Goal: Task Accomplishment & Management: Complete application form

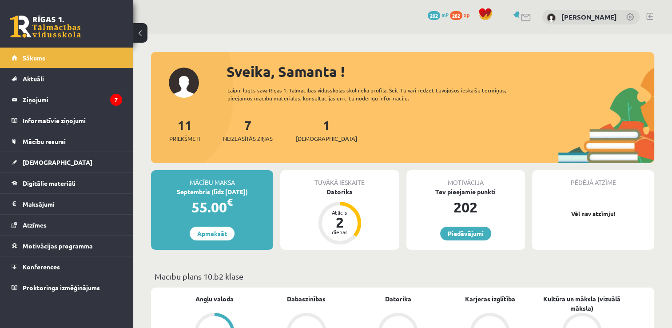
click at [439, 100] on div "Laipni lūgts savā Rīgas 1. Tālmācības vidusskolas skolnieka profilā. Šeit Tu va…" at bounding box center [378, 94] width 302 height 16
click at [0, 53] on html "0 Dāvanas 202 mP 282 xp [PERSON_NAME] Sākums Aktuāli Kā mācīties eSKOLĀ Kontakt…" at bounding box center [336, 164] width 672 height 328
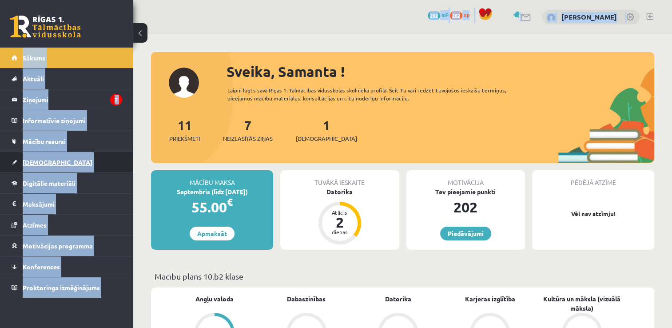
click at [93, 163] on link "[DEMOGRAPHIC_DATA]" at bounding box center [67, 162] width 111 height 20
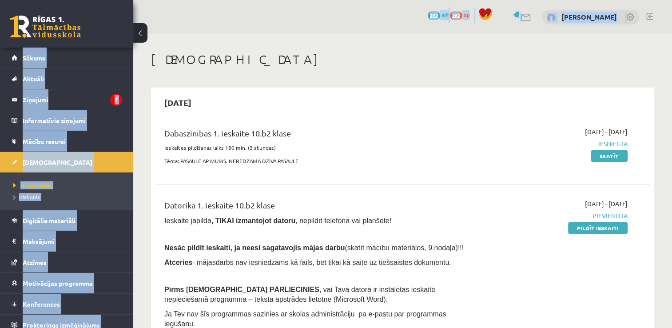
click at [99, 166] on link "[DEMOGRAPHIC_DATA]" at bounding box center [67, 162] width 111 height 20
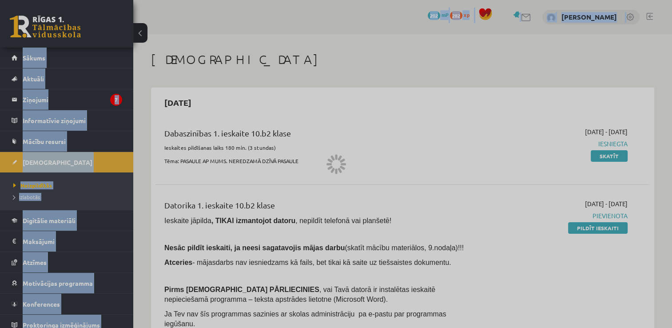
click at [99, 166] on div at bounding box center [336, 164] width 672 height 328
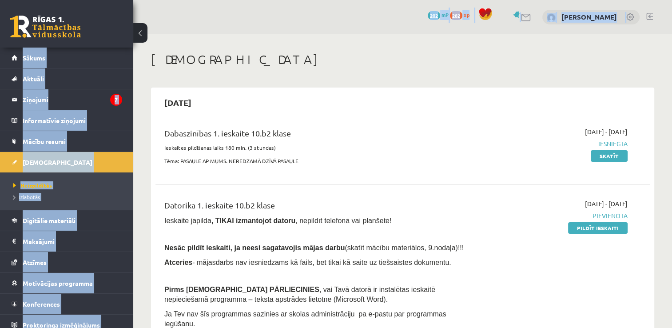
click at [160, 160] on div "Dabaszinības 1. ieskaite 10.b2 klase Ieskaites pildīšanas laiks 180 min. (3 stu…" at bounding box center [317, 148] width 318 height 43
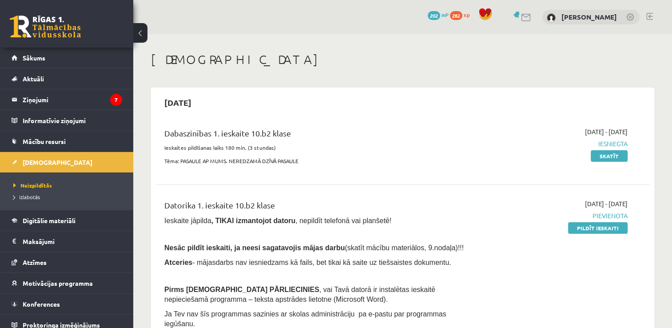
click at [160, 160] on div "Dabaszinības 1. ieskaite 10.b2 klase Ieskaites pildīšanas laiks 180 min. (3 stu…" at bounding box center [317, 148] width 318 height 43
click at [531, 205] on div "2025-09-01 - 2025-09-15 Pievienota Pildīt ieskaiti" at bounding box center [554, 289] width 159 height 181
click at [594, 231] on link "Pildīt ieskaiti" at bounding box center [598, 228] width 60 height 12
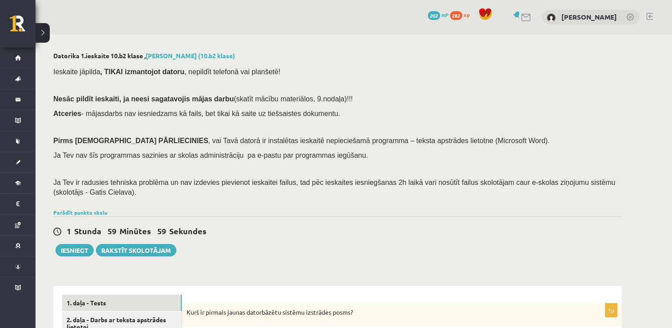
click at [425, 93] on div "Ieskaite jāpilda , TIKAI izmantojot datoru , nepildīt telefonā vai planšetē! Ne…" at bounding box center [337, 134] width 569 height 144
click at [148, 179] on span "Ja Tev ir radusies tehniska problēma un nav izdevies pievienot ieskaitei failus…" at bounding box center [334, 187] width 562 height 17
click at [239, 171] on p at bounding box center [335, 168] width 564 height 8
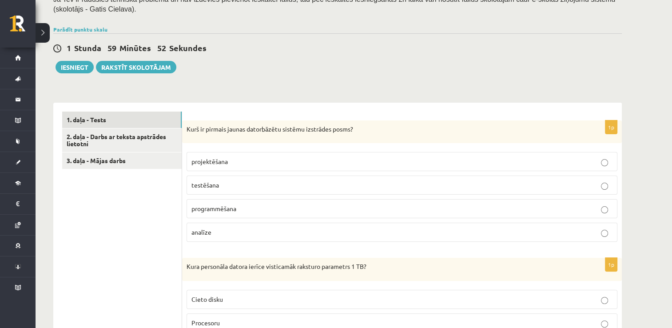
scroll to position [222, 0]
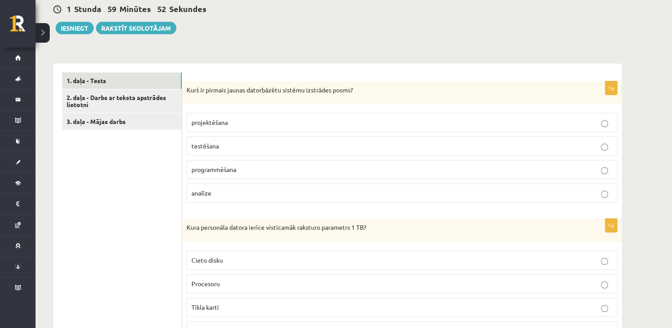
click at [233, 177] on label "programmēšana" at bounding box center [402, 169] width 431 height 19
click at [218, 18] on div "1 Stunda 59 Minūtes 51 Sekundes Iesniegt Rakstīt skolotājam" at bounding box center [337, 14] width 569 height 40
click at [184, 96] on div "Kurš ir pirmais jaunas datorbāzētu sistēmu izstrādes posms?" at bounding box center [402, 92] width 440 height 23
click at [409, 95] on div "Kurš ir pirmais jaunas datorbāzētu sistēmu izstrādes posms?" at bounding box center [402, 92] width 440 height 23
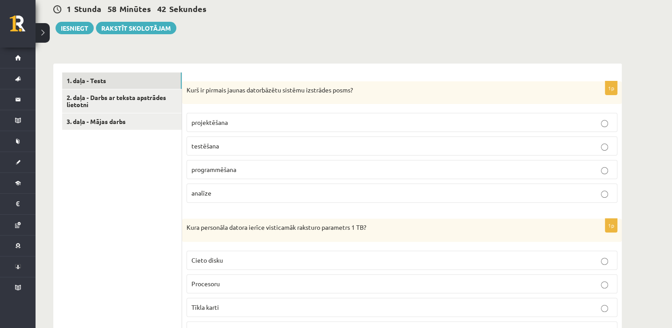
click at [187, 84] on div "Kurš ir pirmais jaunas datorbāzētu sistēmu izstrādes posms?" at bounding box center [402, 92] width 440 height 23
click at [313, 152] on label "testēšana" at bounding box center [402, 145] width 431 height 19
click at [375, 228] on p "Kura personāla datora ierīce visticamāk raksturo parametrs 1 TB?" at bounding box center [380, 227] width 386 height 9
click at [188, 86] on p "Kurš ir pirmais jaunas datorbāzētu sistēmu izstrādes posms?" at bounding box center [380, 90] width 386 height 9
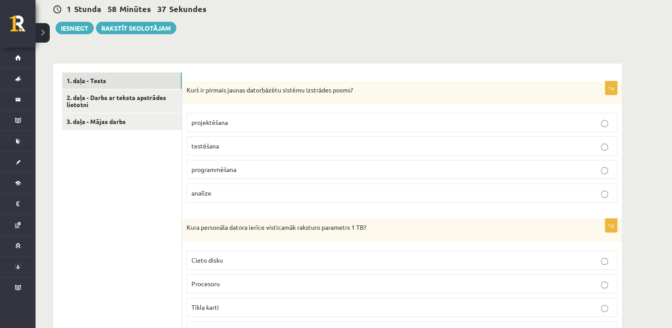
click at [360, 251] on label "Cieto disku" at bounding box center [402, 260] width 431 height 19
click at [354, 168] on p "programmēšana" at bounding box center [401, 169] width 421 height 9
click at [387, 142] on p "testēšana" at bounding box center [401, 145] width 421 height 9
click at [394, 171] on p "programmēšana" at bounding box center [401, 169] width 421 height 9
click at [398, 174] on label "programmēšana" at bounding box center [402, 169] width 431 height 19
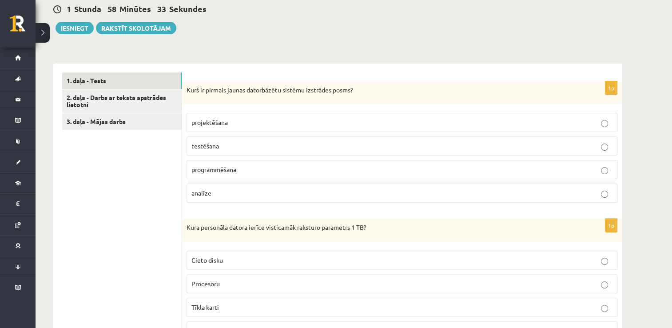
click at [400, 174] on label "programmēšana" at bounding box center [402, 169] width 431 height 19
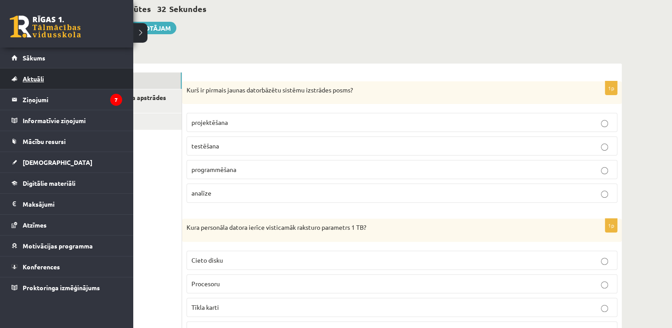
click at [56, 68] on link "Aktuāli" at bounding box center [67, 78] width 111 height 20
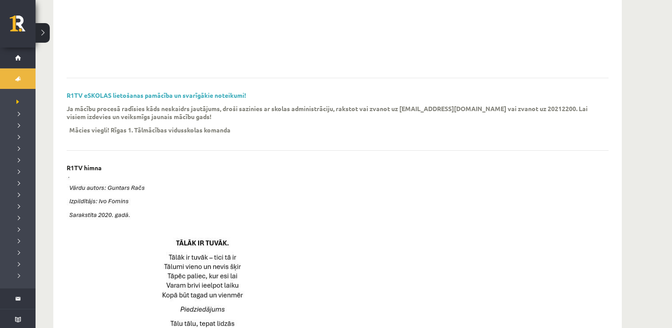
click at [176, 88] on div "eSKOLAS lietošanas pamācības video (youtube) R1TV eSKOLAS lietošanas pamācība u…" at bounding box center [338, 301] width 542 height 826
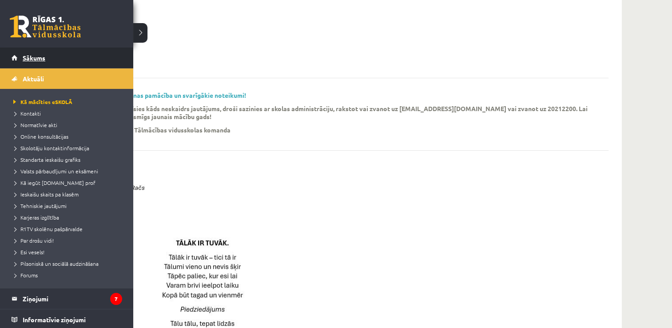
click at [2, 63] on li "Sākums" at bounding box center [66, 58] width 133 height 21
click at [83, 269] on ul "Kā mācīties eSKOLĀ Kontakti Normatīvie akti Online konsultācijas Skolotāju kont…" at bounding box center [66, 188] width 133 height 199
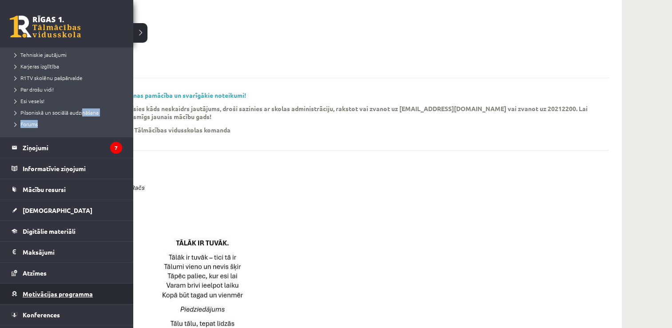
click at [84, 290] on span "Motivācijas programma" at bounding box center [58, 294] width 70 height 8
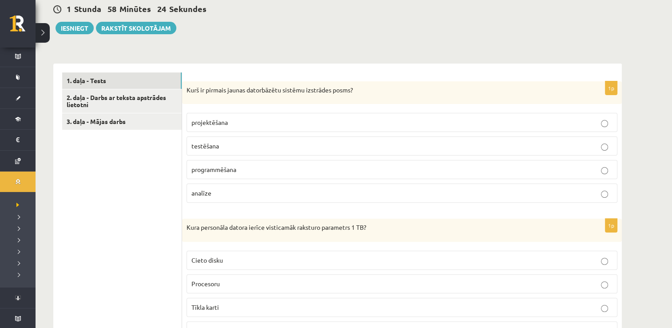
click at [29, 10] on div "0 Dāvanas 202 mP 282 xp" at bounding box center [18, 24] width 36 height 48
click at [243, 83] on div "Kurš ir pirmais jaunas datorbāzētu sistēmu izstrādes posms?" at bounding box center [402, 92] width 440 height 23
click at [197, 84] on div "Kurš ir pirmais jaunas datorbāzētu sistēmu izstrādes posms?" at bounding box center [402, 92] width 440 height 23
click at [183, 91] on div "Kurš ir pirmais jaunas datorbāzētu sistēmu izstrādes posms?" at bounding box center [402, 92] width 440 height 23
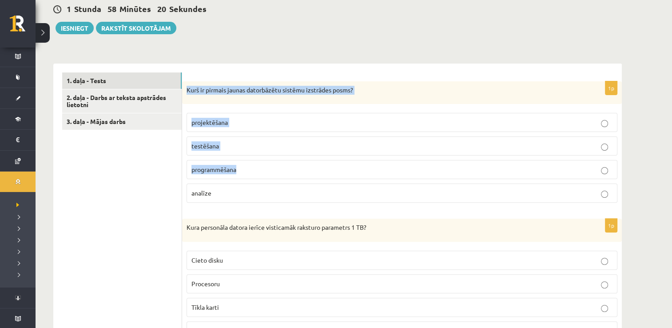
click at [259, 160] on fieldset "projektēšana testēšana programmēšana analīze" at bounding box center [402, 156] width 431 height 97
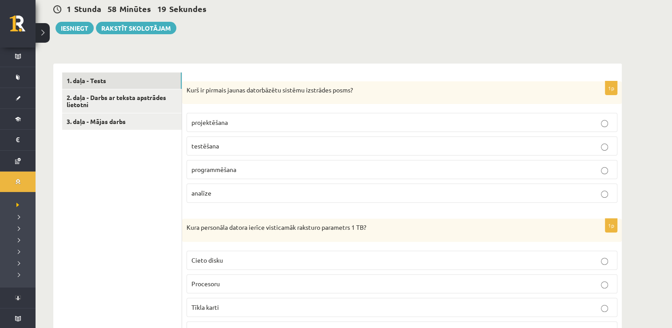
drag, startPoint x: 267, startPoint y: 172, endPoint x: 267, endPoint y: 164, distance: 8.0
click at [268, 143] on p "testēšana" at bounding box center [401, 145] width 421 height 9
click at [254, 117] on label "projektēšana" at bounding box center [402, 122] width 431 height 19
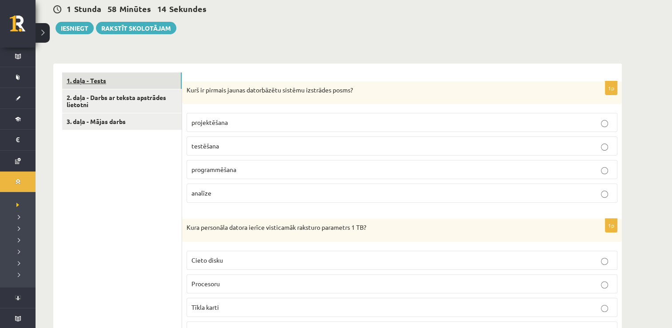
click at [172, 83] on link "1. daļa - Tests" at bounding box center [121, 80] width 119 height 16
click at [201, 99] on div "Kurš ir pirmais jaunas datorbāzētu sistēmu izstrādes posms?" at bounding box center [402, 92] width 440 height 23
click at [228, 110] on fieldset "projektēšana testēšana programmēšana analīze" at bounding box center [402, 156] width 431 height 97
click at [204, 94] on p "Kurš ir pirmais jaunas datorbāzētu sistēmu izstrādes posms?" at bounding box center [380, 90] width 386 height 9
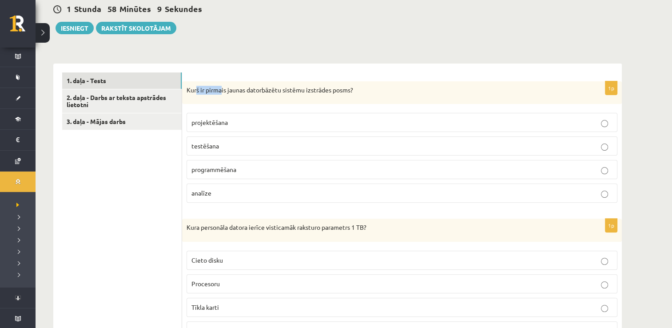
click at [222, 94] on p "Kurš ir pirmais jaunas datorbāzētu sistēmu izstrādes posms?" at bounding box center [380, 90] width 386 height 9
click at [187, 83] on div "Kurš ir pirmais jaunas datorbāzētu sistēmu izstrādes posms?" at bounding box center [402, 92] width 440 height 23
click at [189, 87] on p "Kurš ir pirmais jaunas datorbāzētu sistēmu izstrādes posms?" at bounding box center [380, 90] width 386 height 9
click at [357, 90] on p "Kurš ir pirmais jaunas datorbāzētu sistēmu izstrādes posms?" at bounding box center [380, 90] width 386 height 9
click at [218, 88] on p "Kurš ir pirmais jaunas datorbāzētu sistēmu izstrādes posms?" at bounding box center [380, 90] width 386 height 9
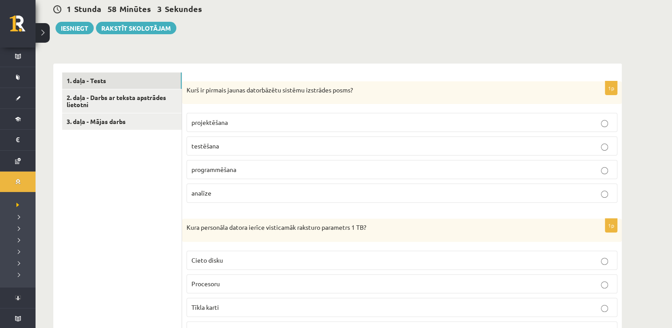
click at [219, 91] on p "Kurš ir pirmais jaunas datorbāzētu sistēmu izstrādes posms?" at bounding box center [380, 90] width 386 height 9
drag, startPoint x: 219, startPoint y: 91, endPoint x: 225, endPoint y: 100, distance: 10.8
click at [222, 95] on div "Kurš ir pirmais jaunas datorbāzētu sistēmu izstrādes posms?" at bounding box center [402, 92] width 440 height 23
click at [226, 100] on div "Kurš ir pirmais jaunas datorbāzētu sistēmu izstrādes posms?" at bounding box center [402, 92] width 440 height 23
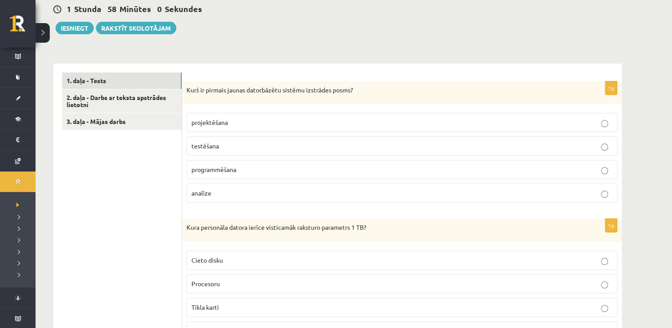
click at [233, 86] on p "Kurš ir pirmais jaunas datorbāzētu sistēmu izstrādes posms?" at bounding box center [380, 90] width 386 height 9
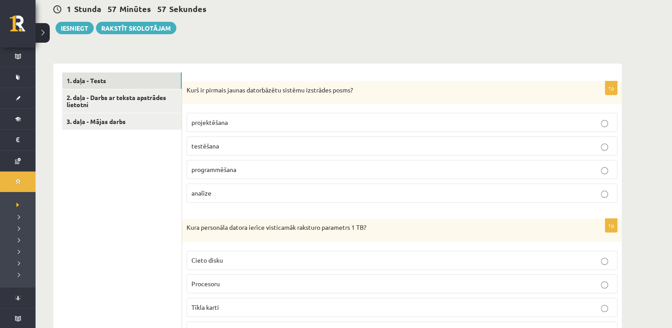
click at [215, 8] on div "1 Stunda 57 Minūtes 57 Sekundes" at bounding box center [337, 10] width 569 height 12
click at [129, 2] on div "1 Stunda 57 Minūtes 12 Sekundes Ieskaite saglabāta! Iesniegt Rakstīt skolotājam" at bounding box center [337, 14] width 569 height 40
click at [219, 89] on p "Kurš ir pirmais jaunas datorbāzētu sistēmu izstrādes posms?" at bounding box center [380, 90] width 386 height 9
click at [219, 88] on p "Kurš ir pirmais jaunas datorbāzētu sistēmu izstrādes posms?" at bounding box center [380, 90] width 386 height 9
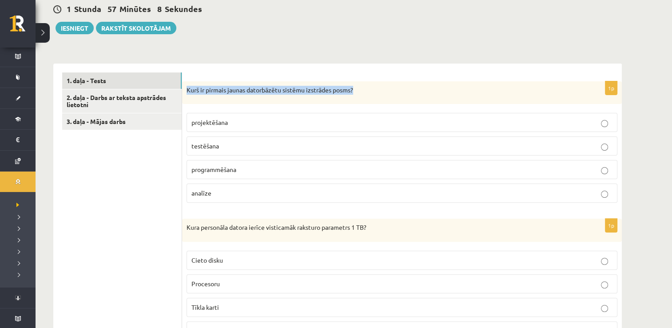
click at [219, 88] on p "Kurš ir pirmais jaunas datorbāzētu sistēmu izstrādes posms?" at bounding box center [380, 90] width 386 height 9
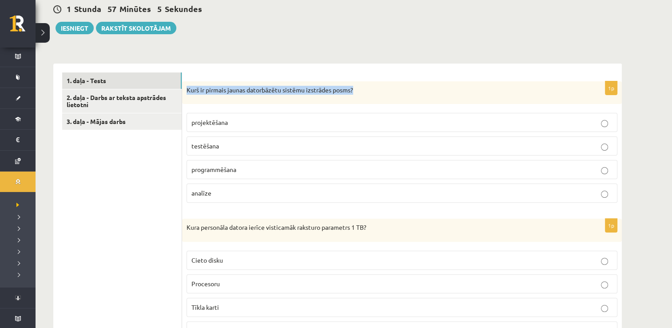
click at [219, 88] on p "Kurš ir pirmais jaunas datorbāzētu sistēmu izstrādes posms?" at bounding box center [380, 90] width 386 height 9
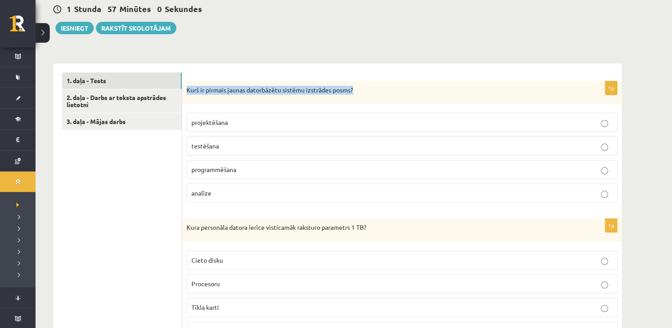
click at [239, 88] on p "Kurš ir pirmais jaunas datorbāzētu sistēmu izstrādes posms?" at bounding box center [380, 90] width 386 height 9
click at [243, 97] on div "Kurš ir pirmais jaunas datorbāzētu sistēmu izstrādes posms?" at bounding box center [402, 92] width 440 height 23
click at [238, 92] on p "Kurš ir pirmais jaunas datorbāzētu sistēmu izstrādes posms?" at bounding box center [380, 90] width 386 height 9
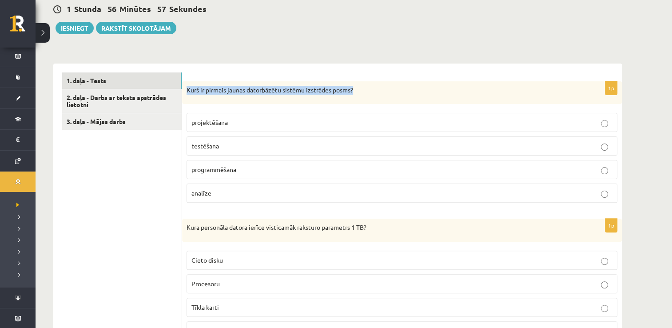
click at [238, 92] on p "Kurš ir pirmais jaunas datorbāzētu sistēmu izstrādes posms?" at bounding box center [380, 90] width 386 height 9
copy div "Kurš ir pirmais jaunas datorbāzētu sistēmu izstrādes posms?"
click at [256, 91] on p "Kurš ir pirmais jaunas datorbāzētu sistēmu izstrādes posms?" at bounding box center [380, 90] width 386 height 9
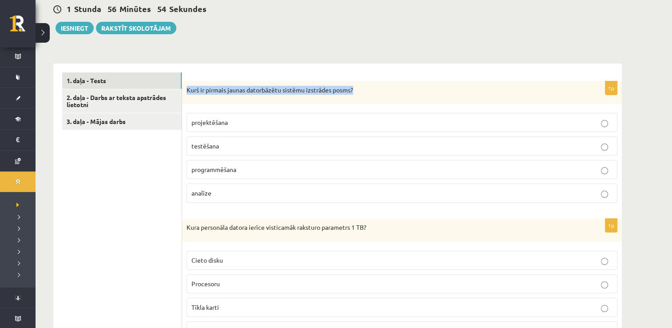
click at [256, 91] on p "Kurš ir pirmais jaunas datorbāzētu sistēmu izstrādes posms?" at bounding box center [380, 90] width 386 height 9
drag, startPoint x: 165, startPoint y: 68, endPoint x: 179, endPoint y: 86, distance: 23.7
click at [211, 84] on div "Kurš ir pirmais jaunas datorbāzētu sistēmu izstrādes posms?" at bounding box center [402, 92] width 440 height 23
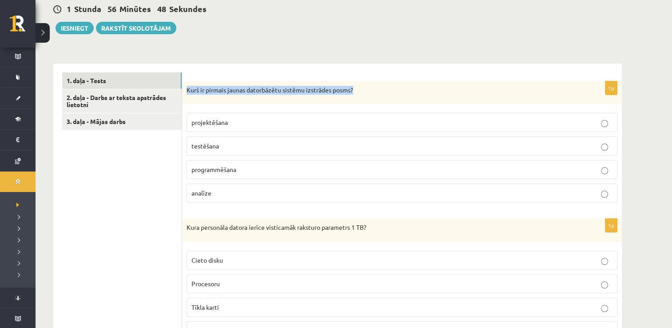
click at [211, 84] on div "Kurš ir pirmais jaunas datorbāzētu sistēmu izstrādes posms?" at bounding box center [402, 92] width 440 height 23
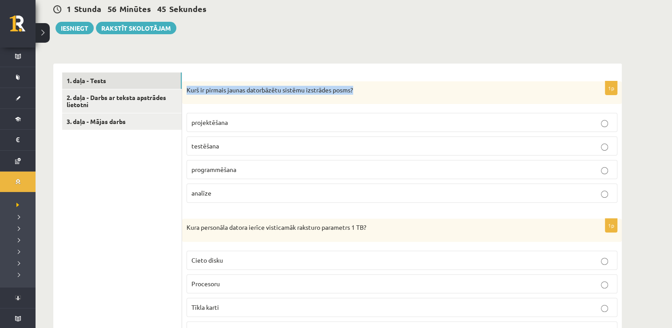
click at [211, 84] on div "Kurš ir pirmais jaunas datorbāzētu sistēmu izstrādes posms?" at bounding box center [402, 92] width 440 height 23
click at [210, 98] on div "Kurš ir pirmais jaunas datorbāzētu sistēmu izstrādes posms?" at bounding box center [402, 92] width 440 height 23
click at [206, 88] on p "Kurš ir pirmais jaunas datorbāzētu sistēmu izstrādes posms?" at bounding box center [380, 90] width 386 height 9
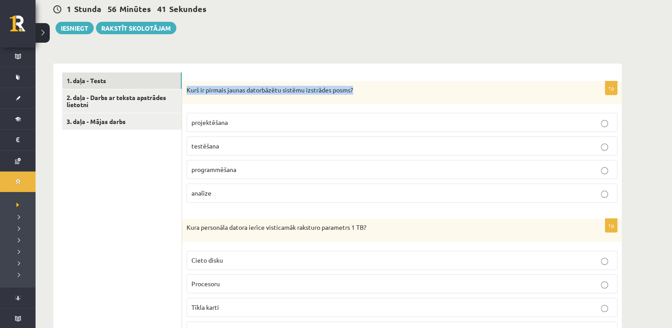
click at [206, 88] on p "Kurš ir pirmais jaunas datorbāzētu sistēmu izstrādes posms?" at bounding box center [380, 90] width 386 height 9
click at [217, 93] on p "Kurš ir pirmais jaunas datorbāzētu sistēmu izstrādes posms?" at bounding box center [380, 90] width 386 height 9
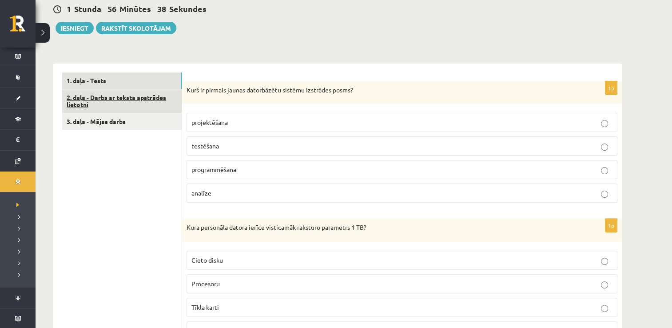
click at [181, 89] on link "2. daļa - Darbs ar teksta apstrādes lietotni" at bounding box center [121, 101] width 119 height 24
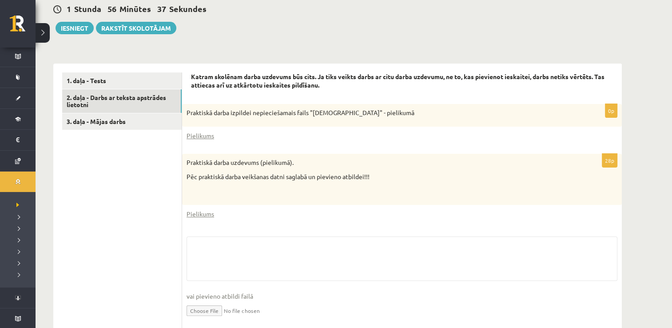
click at [193, 84] on strong "Katram skolēnam darba uzdevums būs cits. Ja tiks veikts darbs ar citu darba uzd…" at bounding box center [398, 80] width 414 height 17
click at [149, 79] on link "1. daļa - Tests" at bounding box center [121, 80] width 119 height 16
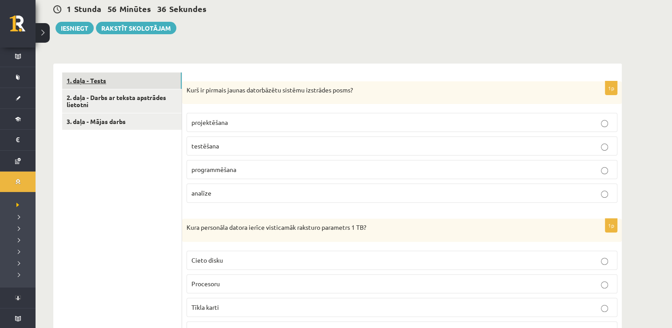
click at [149, 79] on link "1. daļa - Tests" at bounding box center [121, 80] width 119 height 16
click at [201, 104] on div "Kurš ir pirmais jaunas datorbāzētu sistēmu izstrādes posms?" at bounding box center [402, 92] width 440 height 23
click at [185, 88] on div "Kurš ir pirmais jaunas datorbāzētu sistēmu izstrādes posms?" at bounding box center [402, 92] width 440 height 23
click at [199, 92] on p "Kurš ir pirmais jaunas datorbāzētu sistēmu izstrādes posms?" at bounding box center [380, 90] width 386 height 9
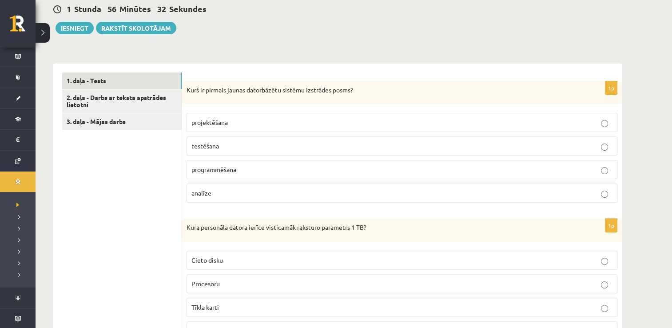
click at [199, 92] on p "Kurš ir pirmais jaunas datorbāzētu sistēmu izstrādes posms?" at bounding box center [380, 90] width 386 height 9
click at [197, 90] on p "Kurš ir pirmais jaunas datorbāzētu sistēmu izstrādes posms?" at bounding box center [380, 90] width 386 height 9
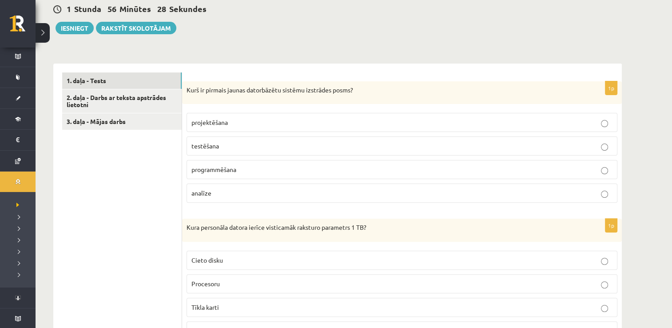
click at [197, 90] on p "Kurš ir pirmais jaunas datorbāzētu sistēmu izstrādes posms?" at bounding box center [380, 90] width 386 height 9
click at [215, 16] on div "1 Stunda 56 Minūtes 24 Sekundes Ieskaite saglabāta! Iesniegt Rakstīt skolotājam" at bounding box center [337, 14] width 569 height 40
click at [216, 82] on div "Kurš ir pirmais jaunas datorbāzētu sistēmu izstrādes posms?" at bounding box center [402, 92] width 440 height 23
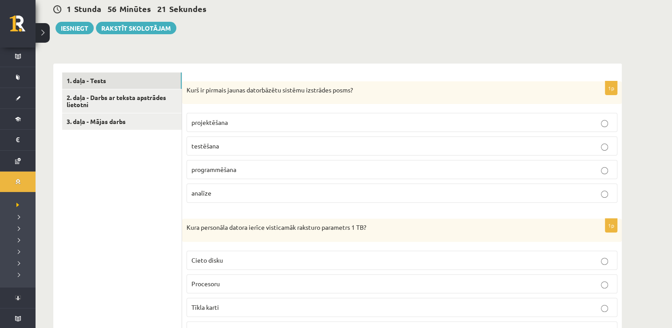
click at [222, 92] on p "Kurš ir pirmais jaunas datorbāzētu sistēmu izstrādes posms?" at bounding box center [380, 90] width 386 height 9
click at [250, 91] on p "Kurš ir pirmais jaunas datorbāzētu sistēmu izstrādes posms?" at bounding box center [380, 90] width 386 height 9
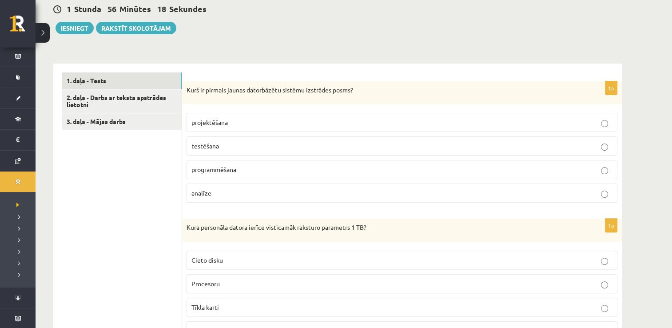
click at [247, 86] on p "Kurš ir pirmais jaunas datorbāzētu sistēmu izstrādes posms?" at bounding box center [380, 90] width 386 height 9
copy div "Kurš ir pirmais jaunas datorbāzētu sistēmu izstrādes posms?"
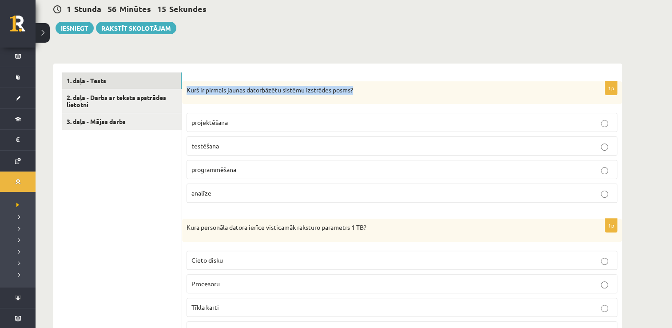
copy p "datorbāzētu"
click at [267, 86] on p "Kurš ir pirmais jaunas datorbāzētu sistēmu izstrādes posms?" at bounding box center [380, 90] width 386 height 9
click at [266, 86] on p "Kurš ir pirmais jaunas datorbāzētu sistēmu izstrādes posms?" at bounding box center [380, 90] width 386 height 9
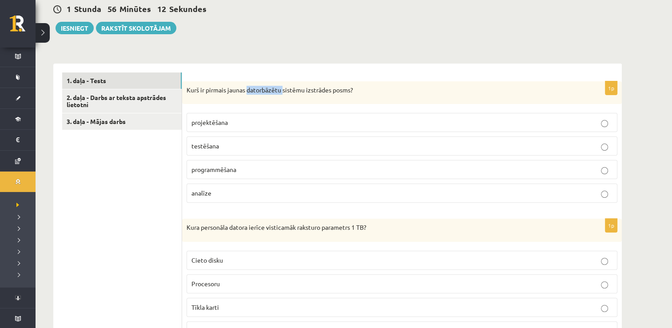
click at [266, 86] on div "Kurš ir pirmais jaunas datorbāzētu sistēmu izstrādes posms?" at bounding box center [402, 92] width 440 height 23
click at [266, 86] on p "Kurš ir pirmais jaunas datorbāzētu sistēmu izstrādes posms?" at bounding box center [380, 90] width 386 height 9
drag, startPoint x: 266, startPoint y: 86, endPoint x: 263, endPoint y: 56, distance: 29.4
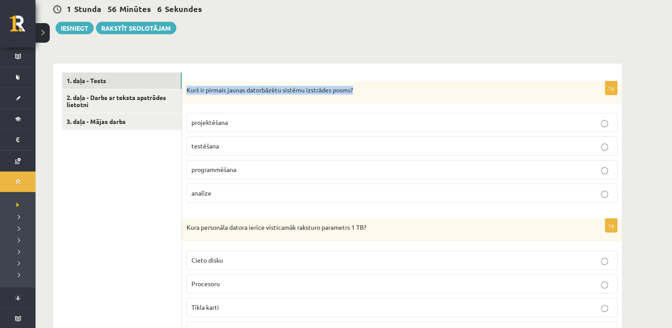
click at [287, 135] on fieldset "projektēšana testēšana programmēšana analīze" at bounding box center [402, 156] width 431 height 97
click at [292, 138] on label "testēšana" at bounding box center [402, 145] width 431 height 19
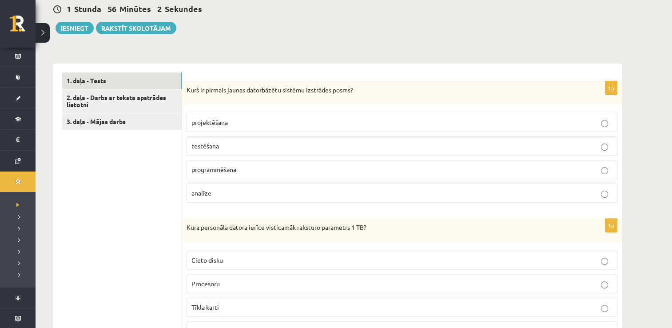
click at [292, 138] on label "testēšana" at bounding box center [402, 145] width 431 height 19
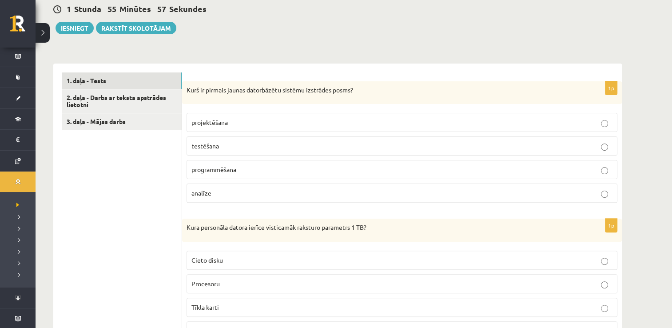
click at [292, 138] on label "testēšana" at bounding box center [402, 145] width 431 height 19
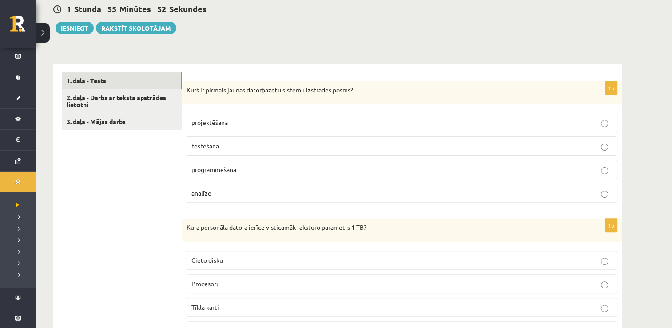
click at [292, 138] on label "testēšana" at bounding box center [402, 145] width 431 height 19
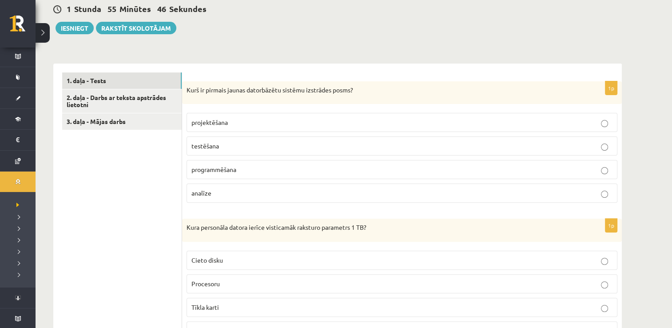
click at [292, 138] on label "testēšana" at bounding box center [402, 145] width 431 height 19
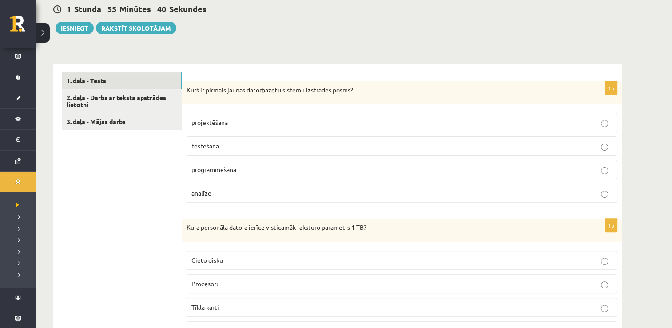
click at [292, 138] on label "testēšana" at bounding box center [402, 145] width 431 height 19
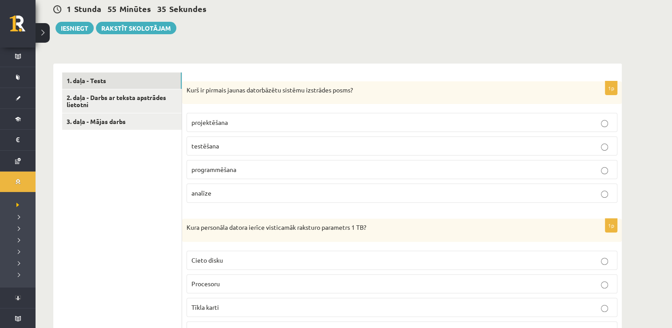
click at [292, 138] on label "testēšana" at bounding box center [402, 145] width 431 height 19
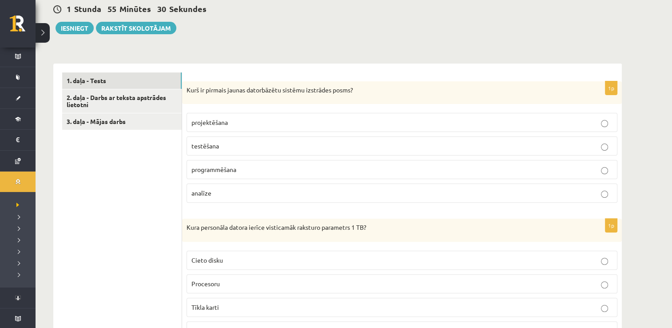
click at [292, 138] on label "testēšana" at bounding box center [402, 145] width 431 height 19
click at [245, 176] on label "programmēšana" at bounding box center [402, 169] width 431 height 19
click at [235, 196] on p "analīze" at bounding box center [401, 192] width 421 height 9
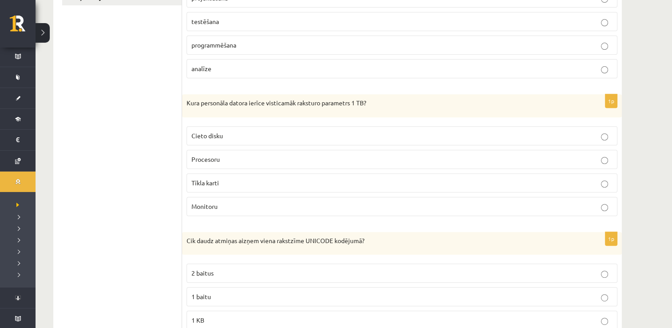
click at [242, 198] on fieldset "Cieto disku Procesoru Tīkla karti Monitoru" at bounding box center [402, 170] width 431 height 97
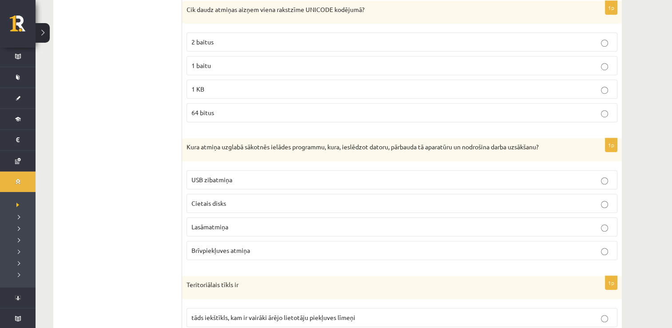
click at [242, 199] on p "Cietais disks" at bounding box center [401, 203] width 421 height 9
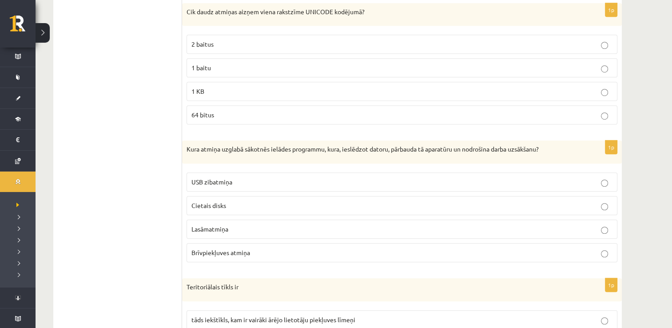
click at [242, 198] on label "Cietais disks" at bounding box center [402, 205] width 431 height 19
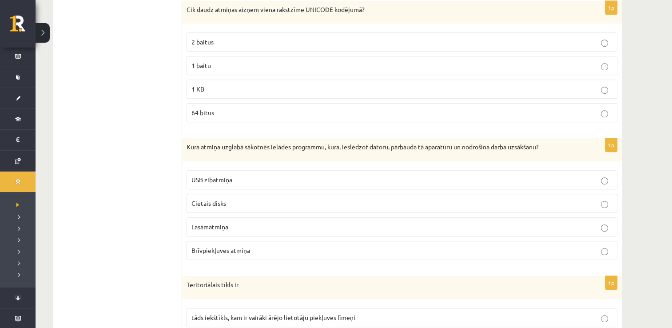
click at [242, 199] on p "Cietais disks" at bounding box center [401, 203] width 421 height 9
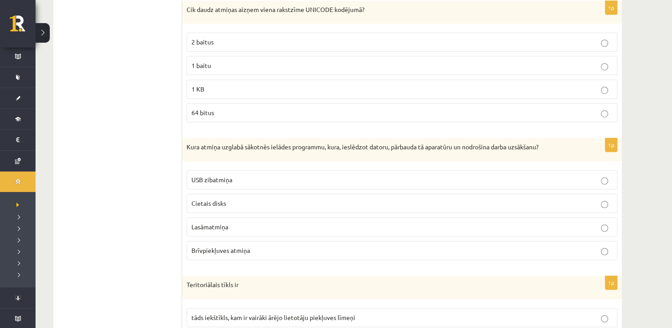
click at [242, 199] on p "Cietais disks" at bounding box center [401, 203] width 421 height 9
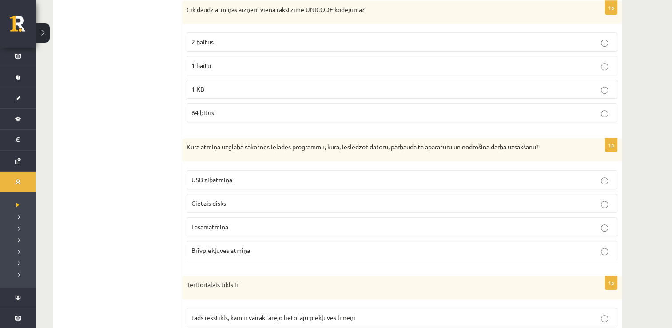
click at [182, 101] on div "1p Cik daudz atmiņas aizņem viena rakstzīme UNICODE kodējumā? 2 baitus 1 baitu …" at bounding box center [402, 65] width 440 height 129
click at [204, 44] on span "2 baitus" at bounding box center [202, 42] width 22 height 8
click at [202, 44] on p "2 baitus" at bounding box center [401, 41] width 421 height 9
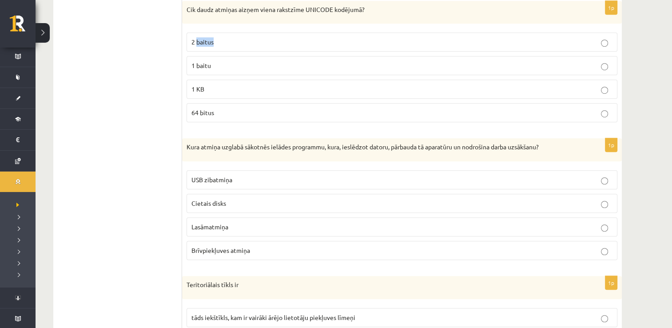
click at [213, 166] on fieldset "USB zibatmiņa Cietais disks Lasāmatmiņa Brīvpiekļuves atmiņa" at bounding box center [402, 214] width 431 height 97
click at [216, 230] on label "Lasāmatmiņa" at bounding box center [402, 226] width 431 height 19
click at [212, 217] on label "Lasāmatmiņa" at bounding box center [402, 226] width 431 height 19
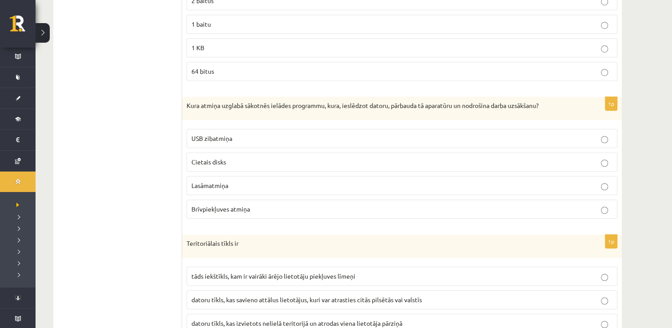
click at [215, 239] on p "Teritoriālais tīkls ir" at bounding box center [380, 243] width 386 height 9
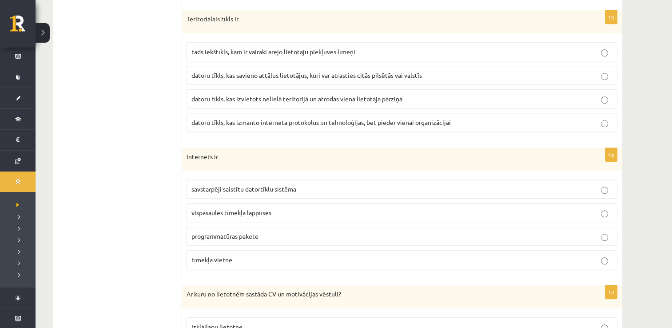
scroll to position [844, 0]
click at [215, 226] on label "programmatūras pakete" at bounding box center [402, 235] width 431 height 19
click at [216, 270] on div "1p Internets ir savstarpēji saistītu datortīklu sistēma vispasaules tīmekļa lap…" at bounding box center [402, 211] width 440 height 129
click at [211, 270] on div "1p Internets ir savstarpēji saistītu datortīklu sistēma vispasaules tīmekļa lap…" at bounding box center [402, 211] width 440 height 129
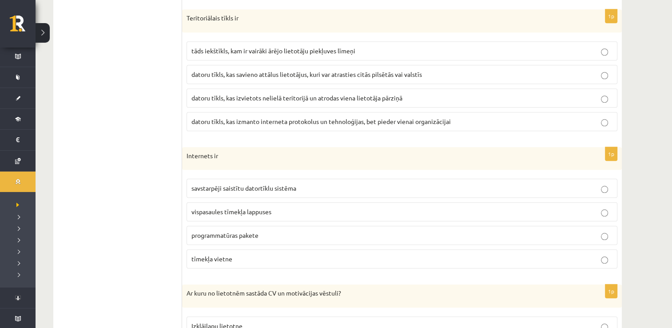
click at [211, 270] on div "1p Internets ir savstarpēji saistītu datortīklu sistēma vispasaules tīmekļa lap…" at bounding box center [402, 211] width 440 height 129
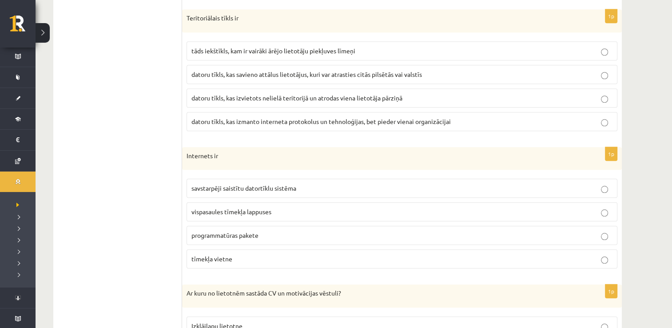
click at [211, 270] on div "1p Internets ir savstarpēji saistītu datortīklu sistēma vispasaules tīmekļa lap…" at bounding box center [402, 211] width 440 height 129
click at [211, 212] on p "vispasaules tīmekļa lappuses" at bounding box center [401, 211] width 421 height 9
click at [223, 244] on fieldset "savstarpēji saistītu datortīklu sistēma vispasaules tīmekļa lappuses programmat…" at bounding box center [402, 222] width 431 height 97
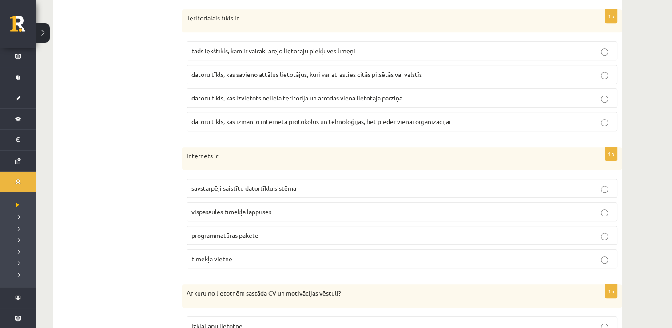
drag, startPoint x: 223, startPoint y: 244, endPoint x: 222, endPoint y: 239, distance: 5.4
click at [223, 244] on fieldset "savstarpēji saistītu datortīklu sistēma vispasaules tīmekļa lappuses programmat…" at bounding box center [402, 222] width 431 height 97
click at [217, 184] on span "savstarpēji saistītu datortīklu sistēma" at bounding box center [243, 188] width 105 height 8
click at [235, 258] on p "tīmekļa vietne" at bounding box center [401, 258] width 421 height 9
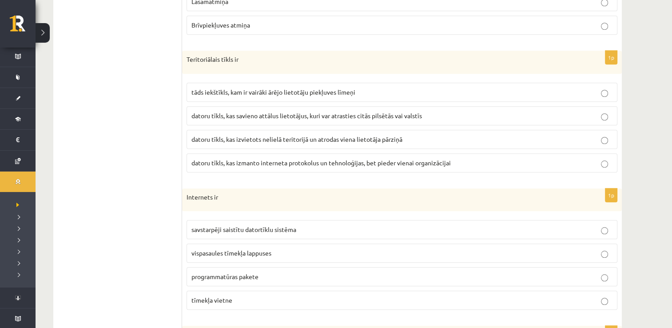
scroll to position [800, 0]
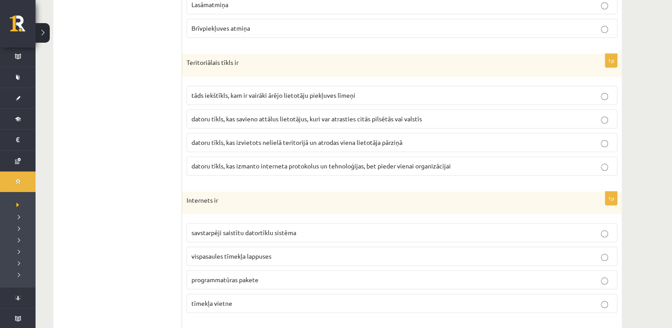
click at [211, 240] on fieldset "savstarpēji saistītu datortīklu sistēma vispasaules tīmekļa lappuses programmat…" at bounding box center [402, 267] width 431 height 97
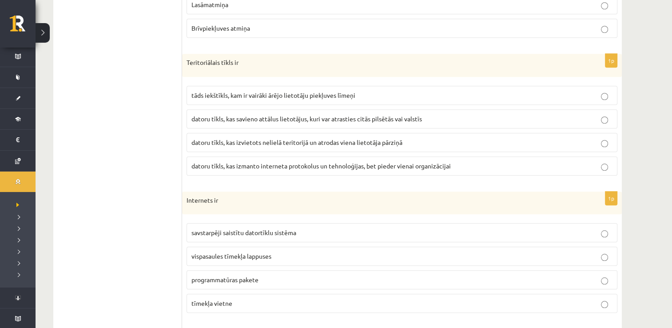
click at [211, 240] on fieldset "savstarpēji saistītu datortīklu sistēma vispasaules tīmekļa lappuses programmat…" at bounding box center [402, 267] width 431 height 97
click at [190, 177] on div "1p Teritoriālais tīkls ir tāds iekštīkls, kam ir vairāki ārējo lietotāju piekļu…" at bounding box center [402, 118] width 440 height 129
click at [194, 139] on span "datoru tīkls, kas izvietots nelielā teritorijā un atrodas viena lietotāja pārzi…" at bounding box center [296, 142] width 211 height 8
click at [213, 170] on label "datoru tīkls, kas izmanto interneta protokolus un tehnoloģijas, bet pieder vien…" at bounding box center [402, 165] width 431 height 19
drag, startPoint x: 213, startPoint y: 170, endPoint x: 223, endPoint y: 239, distance: 70.0
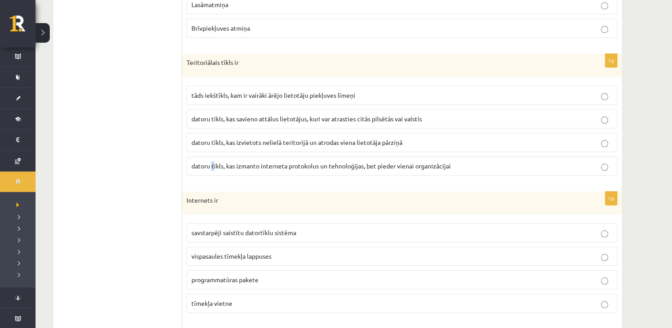
click at [223, 239] on fieldset "savstarpēji saistītu datortīklu sistēma vispasaules tīmekļa lappuses programmat…" at bounding box center [402, 267] width 431 height 97
click at [220, 167] on label "datoru tīkls, kas izmanto interneta protokolus un tehnoloģijas, bet pieder vien…" at bounding box center [402, 165] width 431 height 19
click at [232, 156] on label "datoru tīkls, kas izmanto interneta protokolus un tehnoloģijas, bet pieder vien…" at bounding box center [402, 165] width 431 height 19
click at [236, 170] on label "datoru tīkls, kas izmanto interneta protokolus un tehnoloģijas, bet pieder vien…" at bounding box center [402, 165] width 431 height 19
click at [235, 170] on label "datoru tīkls, kas izmanto interneta protokolus un tehnoloģijas, bet pieder vien…" at bounding box center [402, 165] width 431 height 19
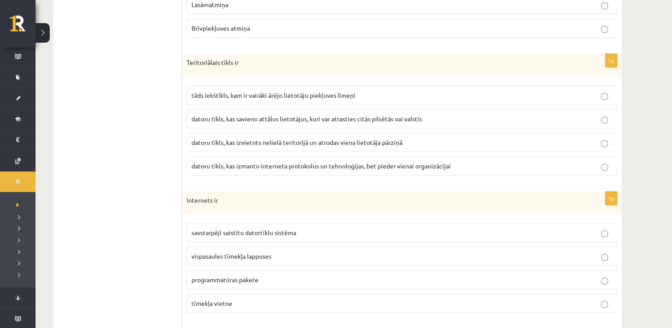
click at [235, 170] on label "datoru tīkls, kas izmanto interneta protokolus un tehnoloģijas, bet pieder vien…" at bounding box center [402, 165] width 431 height 19
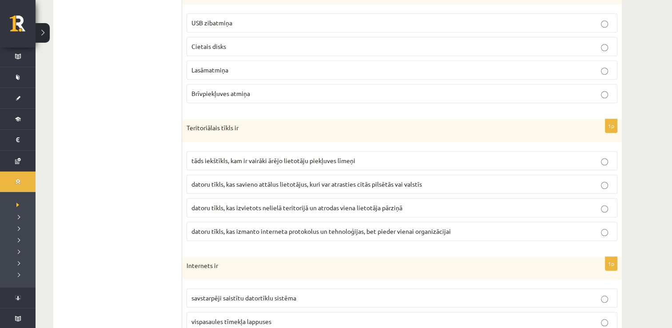
click at [235, 175] on label "datoru tīkls, kas savieno attālus lietotājus, kuri var atrasties citās pilsētās…" at bounding box center [402, 184] width 431 height 19
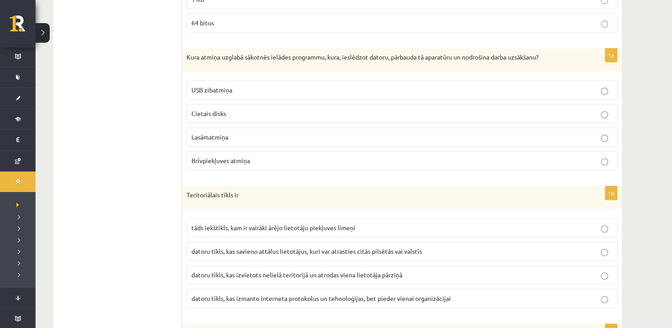
scroll to position [666, 0]
click at [235, 170] on fieldset "USB zibatmiņa Cietais disks Lasāmatmiņa Brīvpiekļuves atmiņa" at bounding box center [402, 125] width 431 height 97
click at [222, 173] on div "1p Kura atmiņa uzglabā sākotnēs ielādes programmu, kura, ieslēdzot datoru, pārb…" at bounding box center [402, 113] width 440 height 129
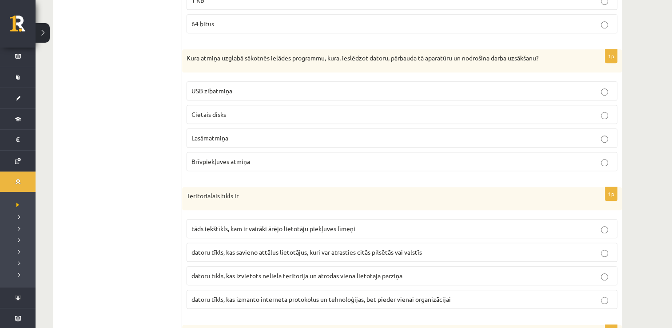
click at [222, 173] on div "1p Kura atmiņa uzglabā sākotnēs ielādes programmu, kura, ieslēdzot datoru, pārb…" at bounding box center [402, 113] width 440 height 129
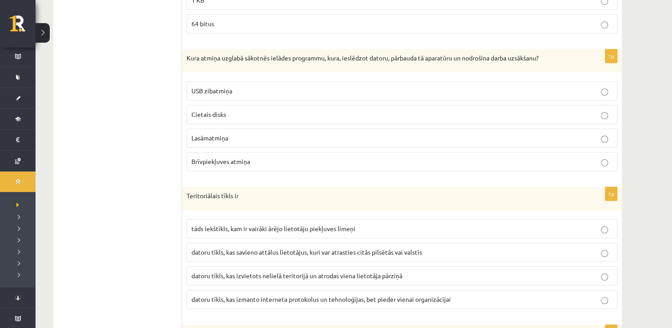
click at [222, 173] on div "1p Kura atmiņa uzglabā sākotnēs ielādes programmu, kura, ieslēdzot datoru, pārb…" at bounding box center [402, 113] width 440 height 129
click at [204, 115] on span "Cietais disks" at bounding box center [208, 114] width 35 height 8
click at [228, 146] on fieldset "USB zibatmiņa Cietais disks Lasāmatmiņa Brīvpiekļuves atmiņa" at bounding box center [402, 125] width 431 height 97
click at [227, 138] on span "Lasāmatmiņa" at bounding box center [209, 138] width 37 height 8
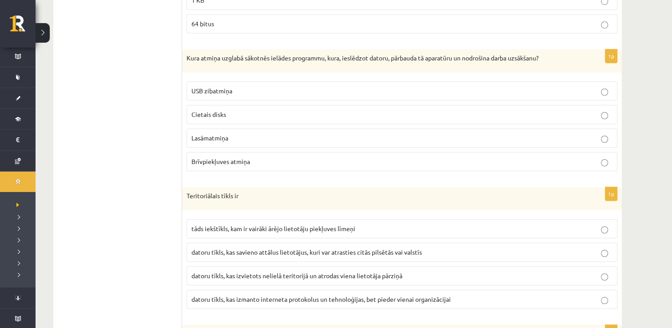
click at [223, 157] on span "Brīvpiekļuves atmiņa" at bounding box center [220, 161] width 59 height 8
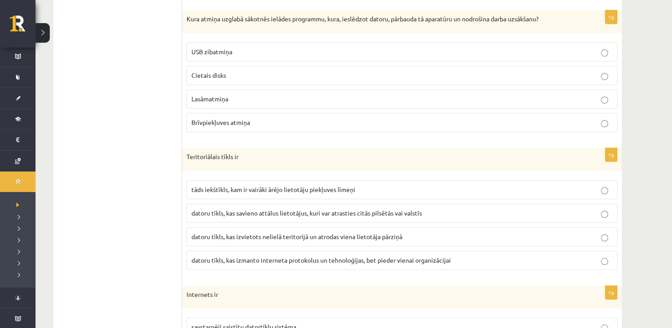
scroll to position [711, 0]
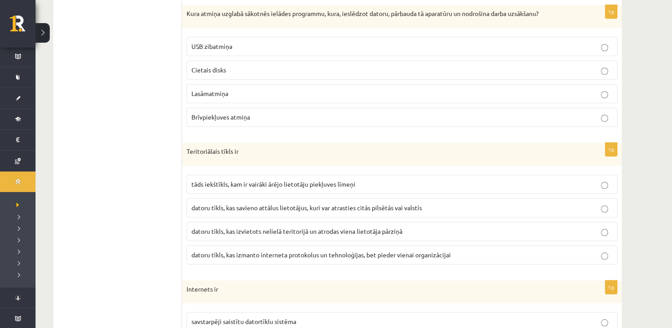
click at [231, 112] on p "Brīvpiekļuves atmiņa" at bounding box center [401, 116] width 421 height 9
click at [231, 91] on p "Lasāmatmiņa" at bounding box center [401, 93] width 421 height 9
click at [212, 203] on span "datoru tīkls, kas savieno attālus lietotājus, kuri var atrasties citās pilsētās…" at bounding box center [306, 207] width 231 height 8
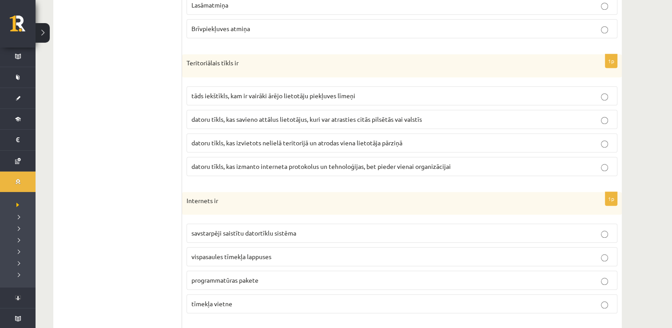
scroll to position [800, 0]
click at [212, 203] on div "Internets ir" at bounding box center [402, 202] width 440 height 23
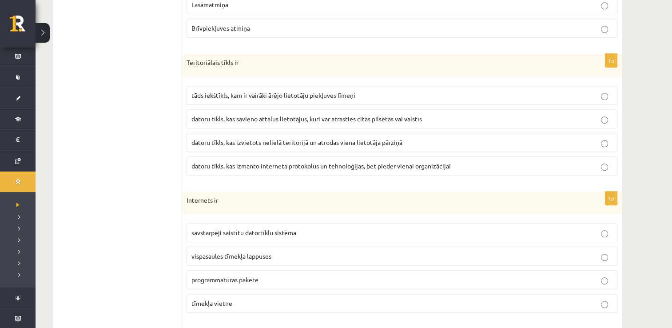
click at [212, 203] on div "Internets ir" at bounding box center [402, 202] width 440 height 23
click at [208, 125] on label "datoru tīkls, kas savieno attālus lietotājus, kuri var atrasties citās pilsētās…" at bounding box center [402, 118] width 431 height 19
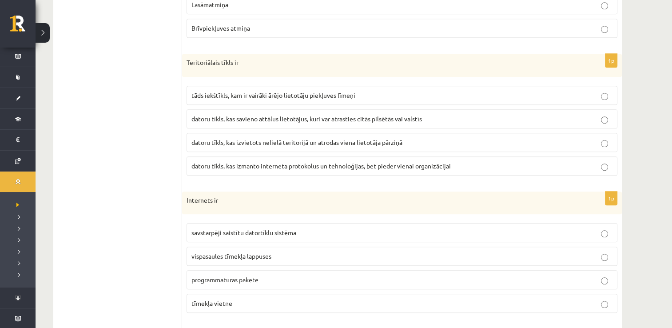
click at [208, 125] on label "datoru tīkls, kas savieno attālus lietotājus, kuri var atrasties citās pilsētās…" at bounding box center [402, 118] width 431 height 19
click at [212, 125] on label "datoru tīkls, kas savieno attālus lietotājus, kuri var atrasties citās pilsētās…" at bounding box center [402, 118] width 431 height 19
click at [215, 127] on fieldset "tāds iekštīkls, kam ir vairāki ārējo lietotāju piekļuves līmeņi datoru tīkls, k…" at bounding box center [402, 129] width 431 height 97
click at [210, 143] on label "datoru tīkls, kas izvietots nelielā teritorijā un atrodas viena lietotāja pārzi…" at bounding box center [402, 142] width 431 height 19
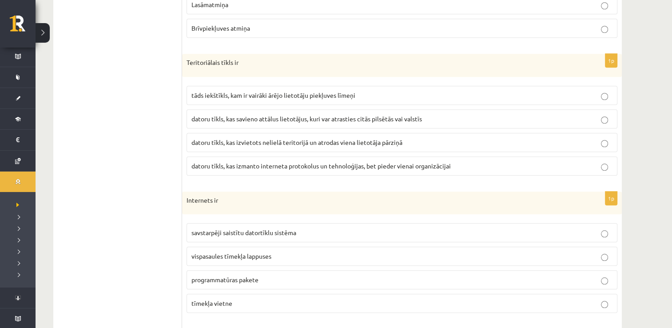
click at [199, 123] on label "datoru tīkls, kas savieno attālus lietotājus, kuri var atrasties citās pilsētās…" at bounding box center [402, 118] width 431 height 19
click at [199, 116] on span "datoru tīkls, kas savieno attālus lietotājus, kuri var atrasties citās pilsētās…" at bounding box center [306, 119] width 231 height 8
click at [187, 223] on label "savstarpēji saistītu datortīklu sistēma" at bounding box center [402, 232] width 431 height 19
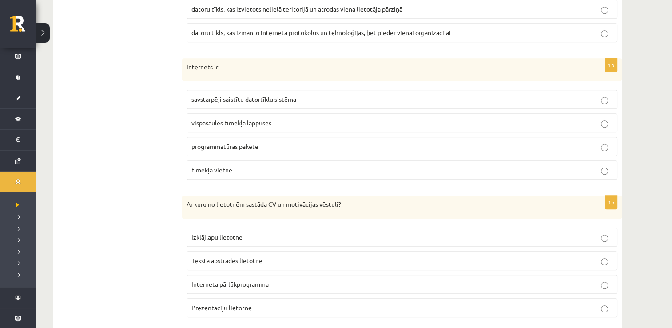
click at [187, 216] on div "1p Ar kuru no lietotnēm sastāda CV un motivācijas vēstuli? Izklājlapu lietotne …" at bounding box center [402, 259] width 440 height 129
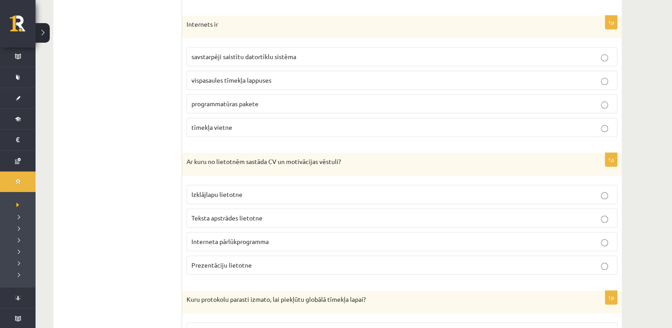
scroll to position [977, 0]
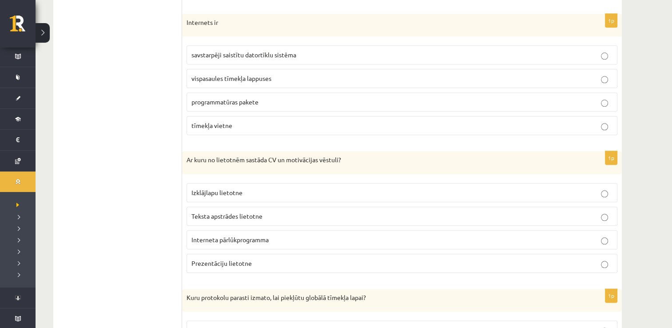
click at [187, 216] on label "Teksta apstrādes lietotne" at bounding box center [402, 216] width 431 height 19
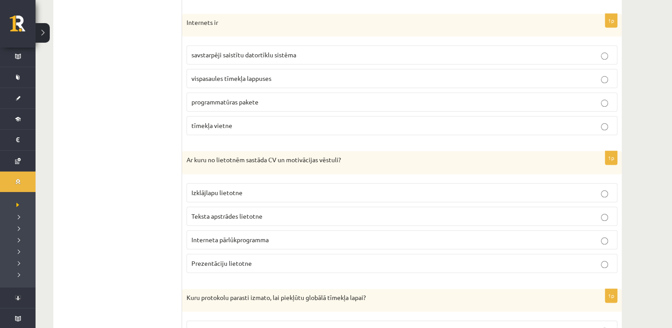
drag, startPoint x: 209, startPoint y: 214, endPoint x: 215, endPoint y: 185, distance: 30.0
click at [209, 214] on p "Teksta apstrādes lietotne" at bounding box center [401, 215] width 421 height 9
click at [261, 111] on fieldset "savstarpēji saistītu datortīklu sistēma vispasaules tīmekļa lappuses programmat…" at bounding box center [402, 89] width 431 height 97
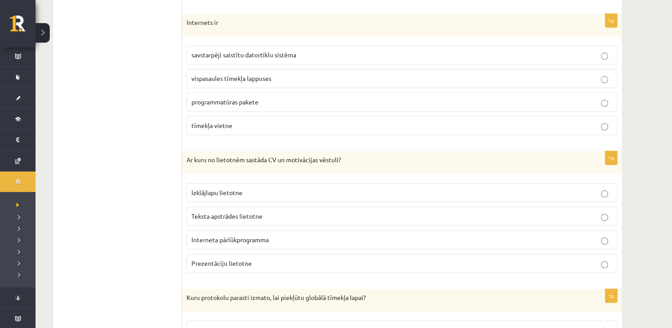
click at [259, 116] on label "tīmekļa vietne" at bounding box center [402, 125] width 431 height 19
click at [251, 92] on label "programmatūras pakete" at bounding box center [402, 101] width 431 height 19
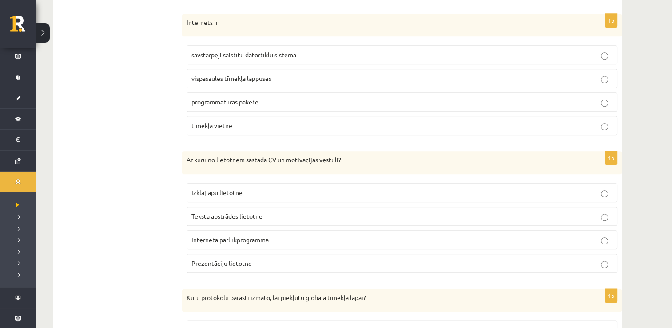
click at [251, 92] on label "programmatūras pakete" at bounding box center [402, 101] width 431 height 19
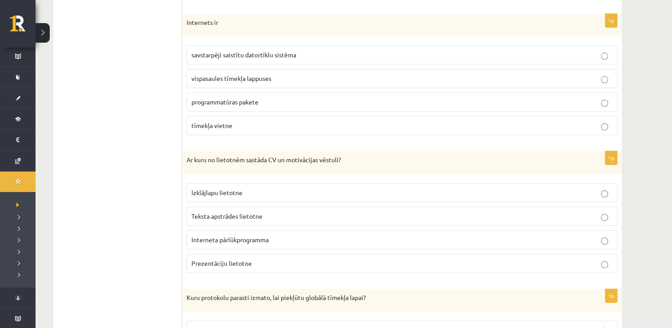
click at [251, 92] on label "programmatūras pakete" at bounding box center [402, 101] width 431 height 19
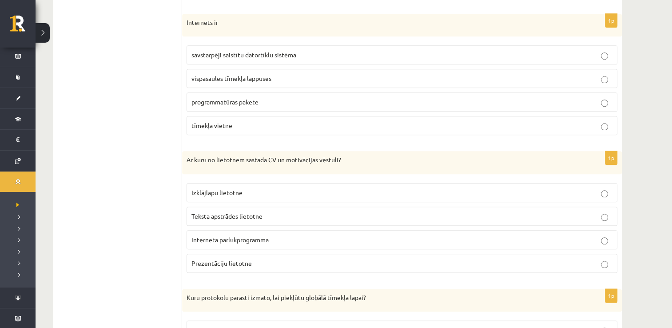
click at [251, 92] on label "programmatūras pakete" at bounding box center [402, 101] width 431 height 19
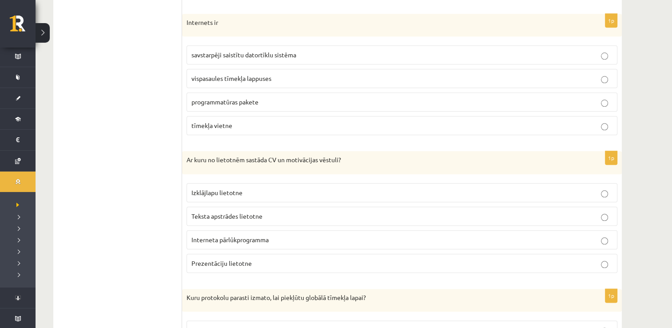
click at [251, 92] on label "programmatūras pakete" at bounding box center [402, 101] width 431 height 19
click at [265, 82] on label "vispasaules tīmekļa lappuses" at bounding box center [402, 78] width 431 height 19
drag, startPoint x: 265, startPoint y: 82, endPoint x: 229, endPoint y: 134, distance: 63.0
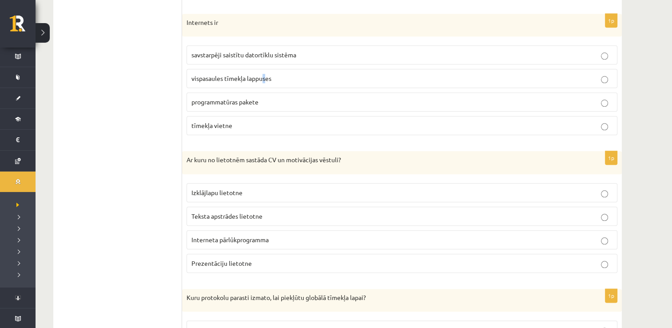
click at [229, 134] on div "1p Internets ir savstarpēji saistītu datortīklu sistēma vispasaules tīmekļa lap…" at bounding box center [402, 78] width 440 height 129
drag, startPoint x: 229, startPoint y: 134, endPoint x: 167, endPoint y: 123, distance: 63.6
click at [190, 79] on label "vispasaules tīmekļa lappuses" at bounding box center [402, 78] width 431 height 19
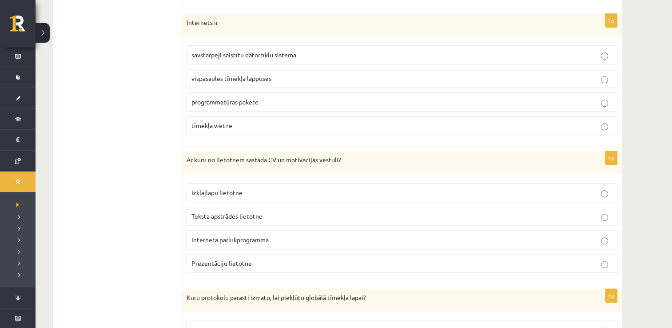
click at [211, 56] on p "savstarpēji saistītu datortīklu sistēma" at bounding box center [401, 54] width 421 height 9
drag, startPoint x: 142, startPoint y: 119, endPoint x: 148, endPoint y: 150, distance: 31.3
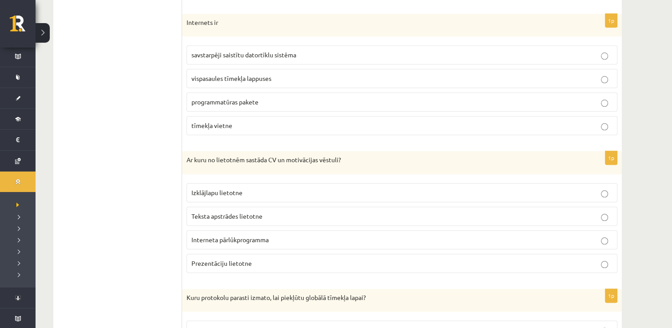
click at [203, 214] on span "Teksta apstrādes lietotne" at bounding box center [226, 216] width 71 height 8
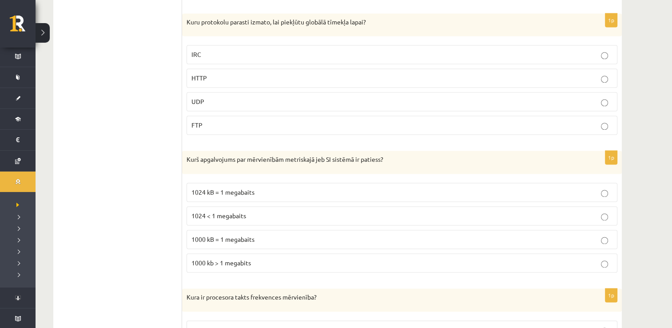
scroll to position [1253, 0]
click at [130, 241] on ul "1. daļa - Tests 2. daļa - Darbs ar teksta apstrādes lietotni 3. daļa - Mājas da…" at bounding box center [122, 279] width 120 height 2475
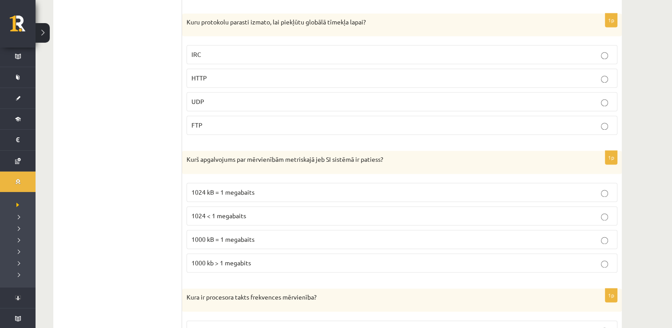
click at [130, 241] on ul "1. daļa - Tests 2. daļa - Darbs ar teksta apstrādes lietotni 3. daļa - Mājas da…" at bounding box center [122, 279] width 120 height 2475
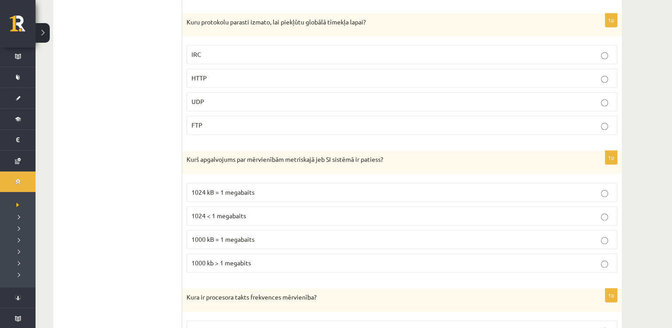
click at [130, 241] on ul "1. daļa - Tests 2. daļa - Darbs ar teksta apstrādes lietotni 3. daļa - Mājas da…" at bounding box center [122, 279] width 120 height 2475
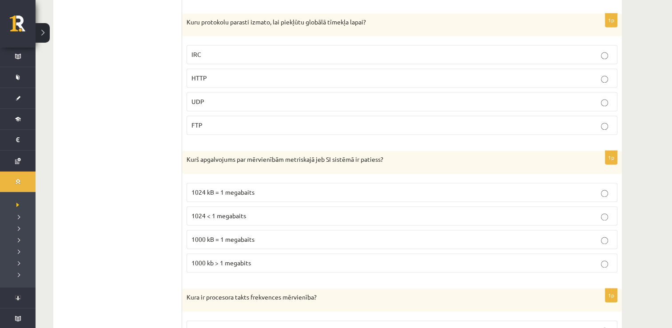
click at [130, 241] on ul "1. daļa - Tests 2. daļa - Darbs ar teksta apstrādes lietotni 3. daļa - Mājas da…" at bounding box center [122, 279] width 120 height 2475
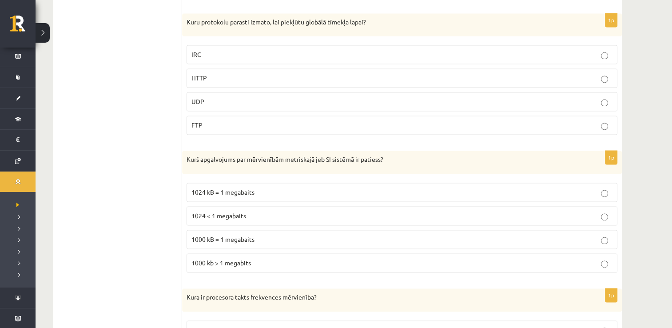
click at [130, 241] on ul "1. daļa - Tests 2. daļa - Darbs ar teksta apstrādes lietotni 3. daļa - Mājas da…" at bounding box center [122, 279] width 120 height 2475
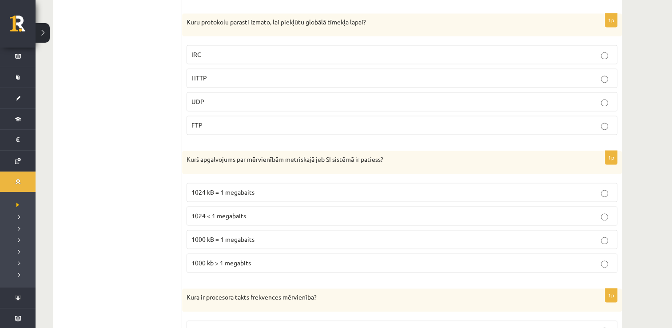
click at [130, 241] on ul "1. daļa - Tests 2. daļa - Darbs ar teksta apstrādes lietotni 3. daļa - Mājas da…" at bounding box center [122, 279] width 120 height 2475
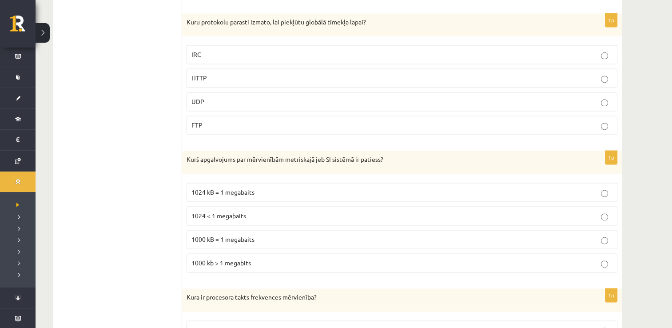
click at [130, 241] on ul "1. daļa - Tests 2. daļa - Darbs ar teksta apstrādes lietotni 3. daļa - Mājas da…" at bounding box center [122, 279] width 120 height 2475
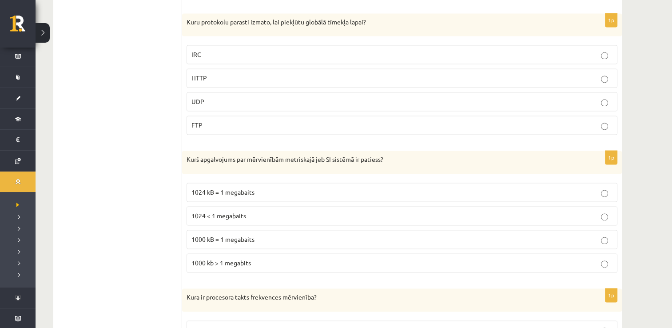
click at [130, 241] on ul "1. daļa - Tests 2. daļa - Darbs ar teksta apstrādes lietotni 3. daļa - Mājas da…" at bounding box center [122, 279] width 120 height 2475
click at [173, 149] on ul "1. daļa - Tests 2. daļa - Darbs ar teksta apstrādes lietotni 3. daļa - Mājas da…" at bounding box center [122, 279] width 120 height 2475
click at [210, 79] on label "HTTP" at bounding box center [402, 77] width 431 height 19
click at [209, 73] on p "HTTP" at bounding box center [401, 77] width 421 height 9
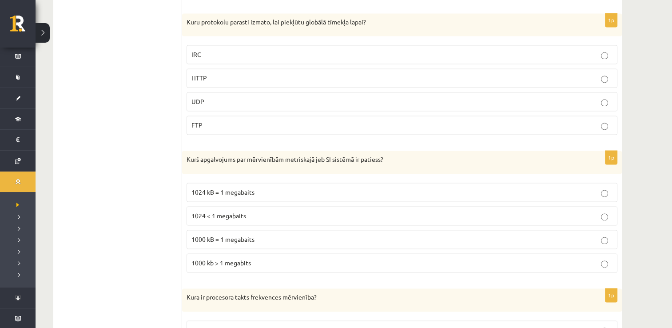
click at [149, 189] on ul "1. daļa - Tests 2. daļa - Darbs ar teksta apstrādes lietotni 3. daļa - Mājas da…" at bounding box center [122, 279] width 120 height 2475
click at [150, 193] on ul "1. daļa - Tests 2. daļa - Darbs ar teksta apstrādes lietotni 3. daļa - Mājas da…" at bounding box center [122, 279] width 120 height 2475
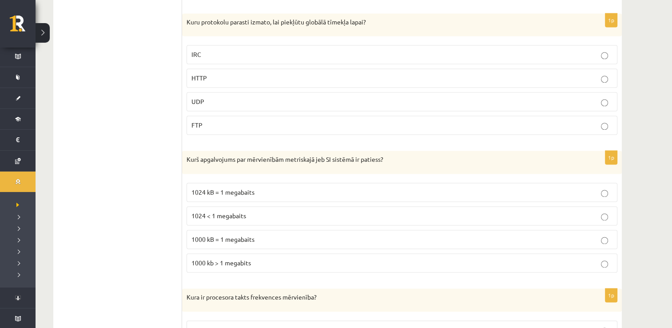
click at [159, 237] on ul "1. daļa - Tests 2. daļa - Darbs ar teksta apstrādes lietotni 3. daļa - Mājas da…" at bounding box center [122, 279] width 120 height 2475
click at [185, 250] on div "1p Kurš apgalvojums par mērvienībām metriskajā jeb SI sistēmā ir patiess? 1024 …" at bounding box center [402, 215] width 440 height 129
click at [191, 253] on label "1000 kb > 1 megabits" at bounding box center [402, 262] width 431 height 19
click at [208, 235] on span "1000 kB = 1 megabaits" at bounding box center [222, 239] width 63 height 8
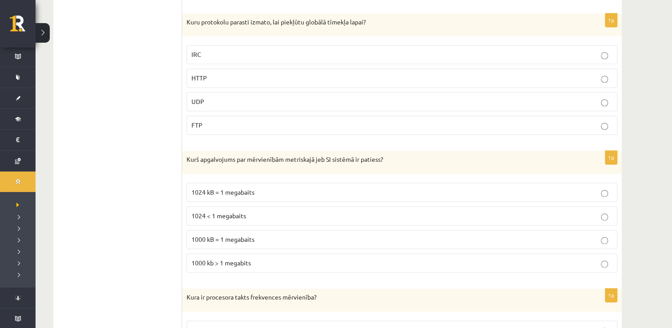
click at [208, 235] on span "1000 kB = 1 megabaits" at bounding box center [222, 239] width 63 height 8
drag, startPoint x: 208, startPoint y: 233, endPoint x: 152, endPoint y: 228, distance: 56.2
click at [153, 229] on ul "1. daļa - Tests 2. daļa - Darbs ar teksta apstrādes lietotni 3. daļa - Mājas da…" at bounding box center [122, 279] width 120 height 2475
click at [152, 230] on ul "1. daļa - Tests 2. daļa - Darbs ar teksta apstrādes lietotni 3. daļa - Mājas da…" at bounding box center [122, 279] width 120 height 2475
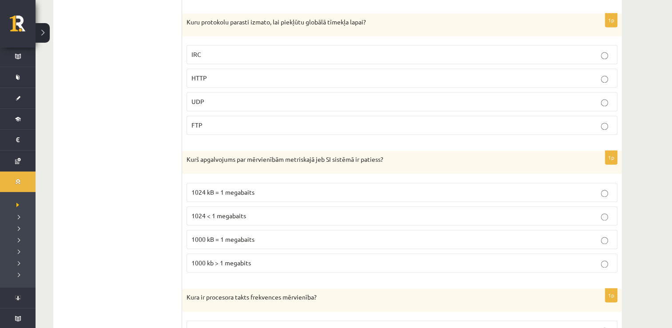
click at [154, 236] on ul "1. daļa - Tests 2. daļa - Darbs ar teksta apstrādes lietotni 3. daļa - Mājas da…" at bounding box center [122, 279] width 120 height 2475
click at [202, 235] on span "1000 kB = 1 megabaits" at bounding box center [222, 239] width 63 height 8
drag, startPoint x: 143, startPoint y: 237, endPoint x: 137, endPoint y: 241, distance: 7.2
click at [142, 237] on ul "1. daļa - Tests 2. daļa - Darbs ar teksta apstrādes lietotni 3. daļa - Mājas da…" at bounding box center [122, 279] width 120 height 2475
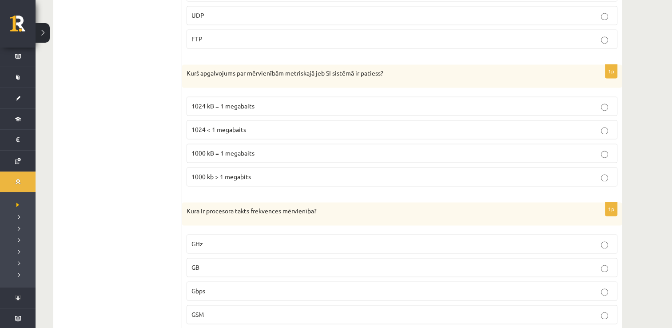
click at [137, 241] on ul "1. daļa - Tests 2. daļa - Darbs ar teksta apstrādes lietotni 3. daļa - Mājas da…" at bounding box center [122, 193] width 120 height 2475
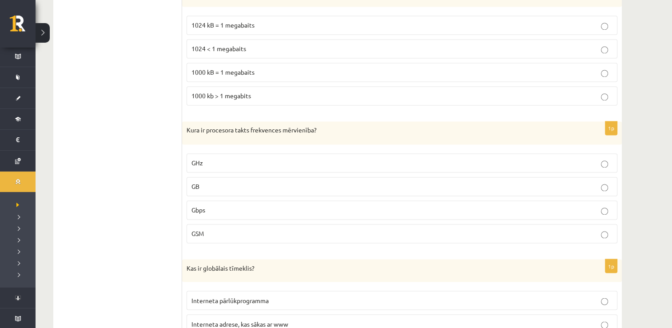
click at [137, 241] on ul "1. daļa - Tests 2. daļa - Darbs ar teksta apstrādes lietotni 3. daļa - Mājas da…" at bounding box center [122, 112] width 120 height 2475
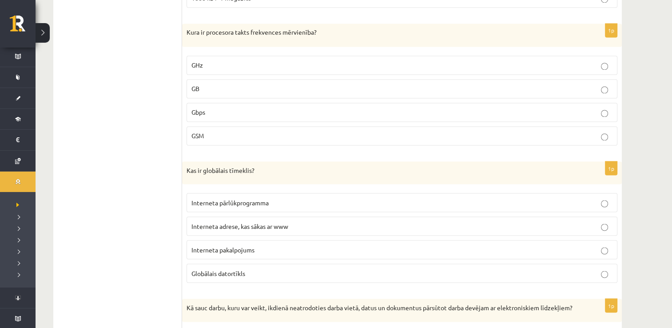
click at [137, 241] on ul "1. daļa - Tests 2. daļa - Darbs ar teksta apstrādes lietotni 3. daļa - Mājas da…" at bounding box center [122, 14] width 120 height 2475
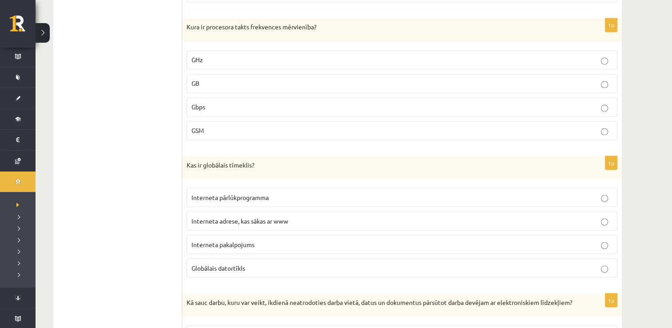
scroll to position [1527, 0]
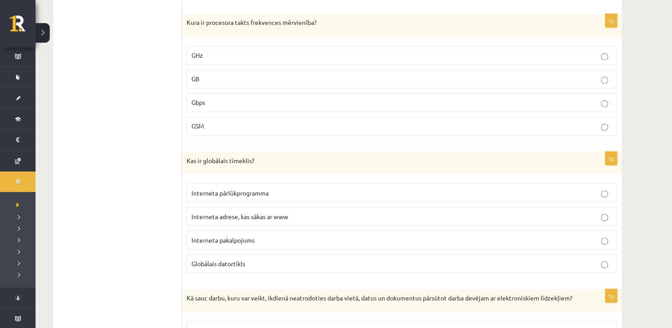
click at [137, 241] on ul "1. daļa - Tests 2. daļa - Darbs ar teksta apstrādes lietotni 3. daļa - Mājas da…" at bounding box center [122, 4] width 120 height 2475
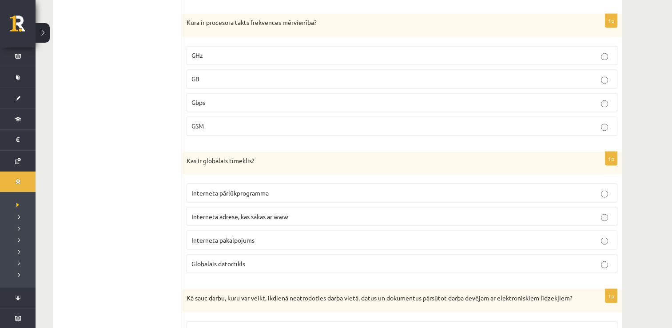
click at [137, 241] on ul "1. daļa - Tests 2. daļa - Darbs ar teksta apstrādes lietotni 3. daļa - Mājas da…" at bounding box center [122, 4] width 120 height 2475
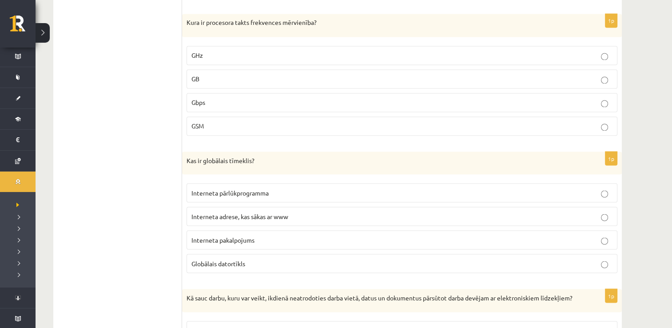
click at [137, 241] on ul "1. daļa - Tests 2. daļa - Darbs ar teksta apstrādes lietotni 3. daļa - Mājas da…" at bounding box center [122, 4] width 120 height 2475
click at [144, 172] on ul "1. daļa - Tests 2. daļa - Darbs ar teksta apstrādes lietotni 3. daļa - Mājas da…" at bounding box center [122, 4] width 120 height 2475
click at [203, 51] on p "GHz" at bounding box center [401, 55] width 421 height 9
click at [133, 170] on ul "1. daļa - Tests 2. daļa - Darbs ar teksta apstrādes lietotni 3. daļa - Mājas da…" at bounding box center [122, 4] width 120 height 2475
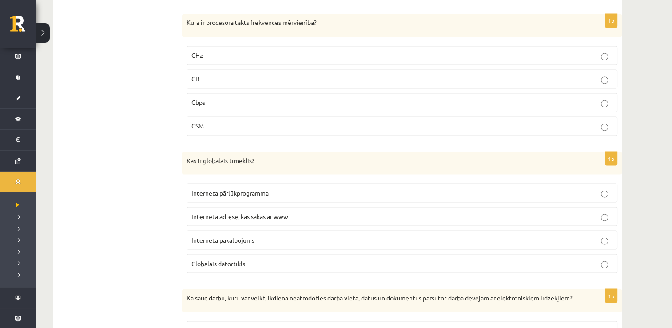
click at [133, 170] on ul "1. daļa - Tests 2. daļa - Darbs ar teksta apstrādes lietotni 3. daļa - Mājas da…" at bounding box center [122, 4] width 120 height 2475
click at [201, 254] on label "Globālais datortīkls" at bounding box center [402, 263] width 431 height 19
click at [140, 251] on ul "1. daļa - Tests 2. daļa - Darbs ar teksta apstrādes lietotni 3. daļa - Mājas da…" at bounding box center [122, 4] width 120 height 2475
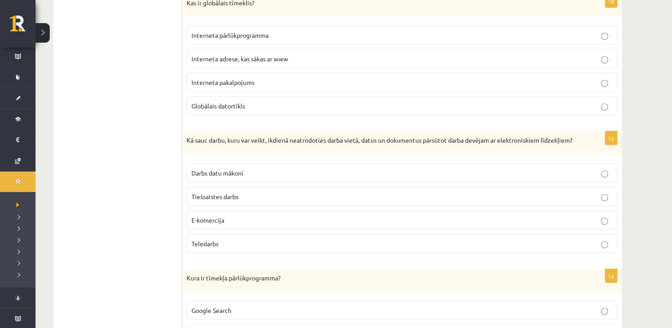
scroll to position [1684, 0]
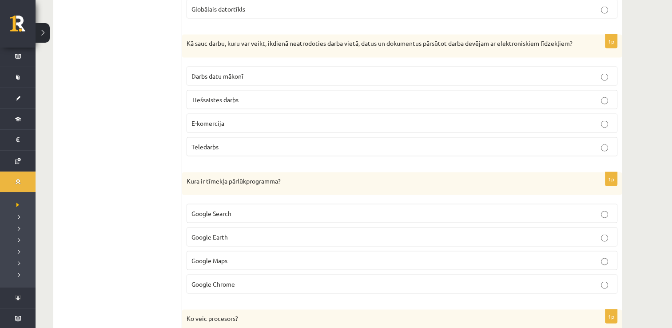
drag, startPoint x: 221, startPoint y: 162, endPoint x: 282, endPoint y: 150, distance: 61.9
click at [281, 152] on label "Teledarbs" at bounding box center [402, 146] width 431 height 19
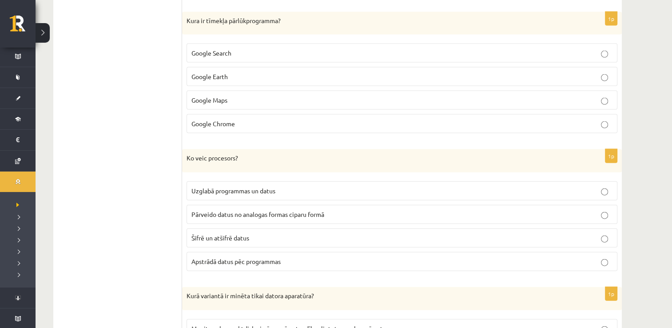
scroll to position [1942, 0]
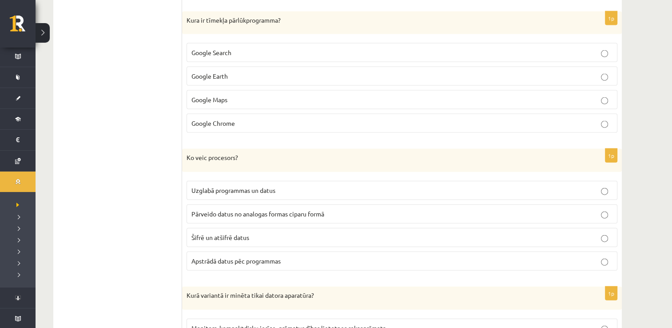
click at [202, 125] on span "Google Chrome" at bounding box center [213, 123] width 44 height 8
drag, startPoint x: 202, startPoint y: 125, endPoint x: 293, endPoint y: 134, distance: 91.5
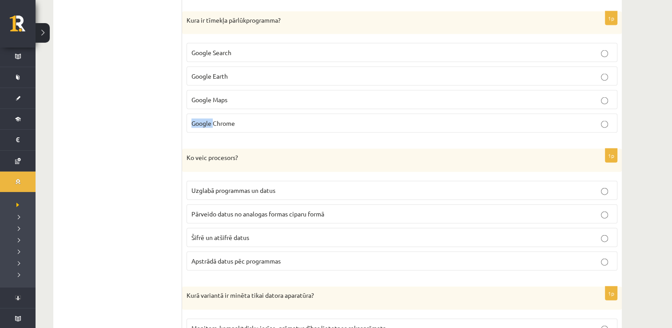
click at [293, 134] on fieldset "Google Search Google Earth Google Maps Google Chrome" at bounding box center [402, 87] width 431 height 97
click at [292, 125] on p "Google Chrome" at bounding box center [401, 123] width 421 height 9
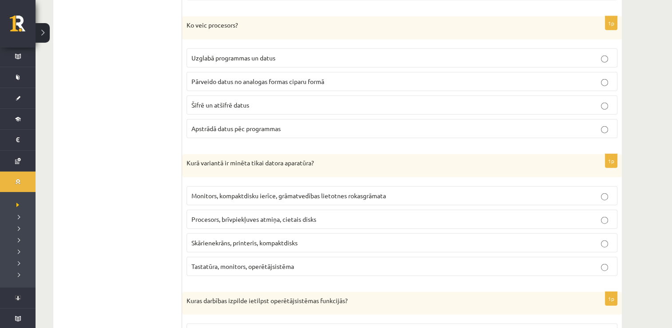
scroll to position [2075, 0]
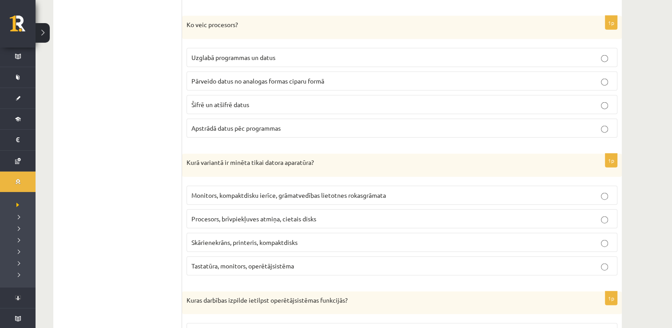
click at [192, 191] on span "Monitors, kompaktdisku ierīce, grāmatvedības lietotnes rokasgrāmata" at bounding box center [288, 195] width 195 height 8
click at [193, 191] on span "Monitors, kompaktdisku ierīce, grāmatvedības lietotnes rokasgrāmata" at bounding box center [288, 195] width 195 height 8
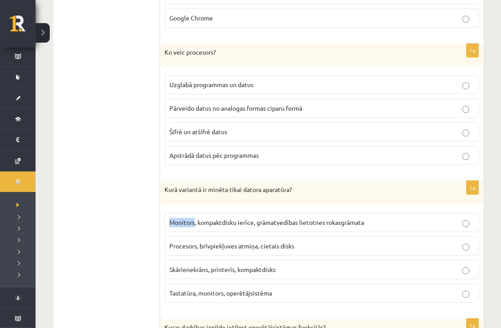
click at [195, 146] on label "Apstrādā datus pēc programmas" at bounding box center [321, 155] width 314 height 19
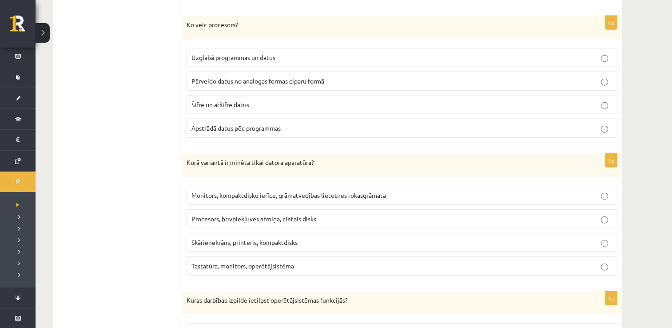
click at [474, 158] on p "Kurā variantā ir minēta tikai datora aparatūra?" at bounding box center [380, 162] width 386 height 9
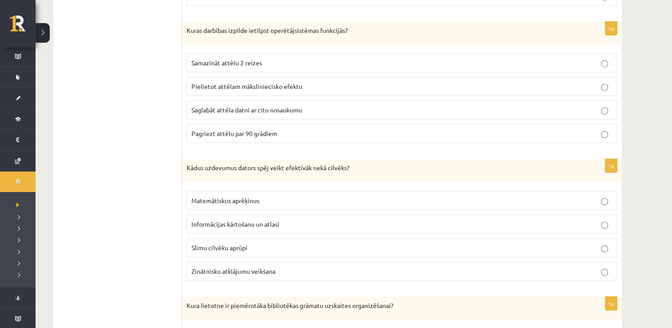
scroll to position [2341, 0]
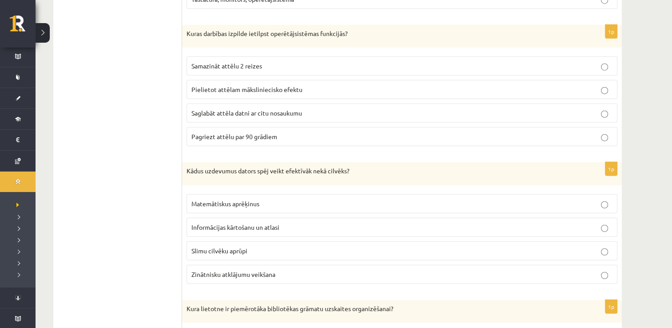
click at [620, 175] on div "Kādus uzdevumus dators spēj veikt efektīvāk nekā cilvēks?" at bounding box center [402, 173] width 440 height 23
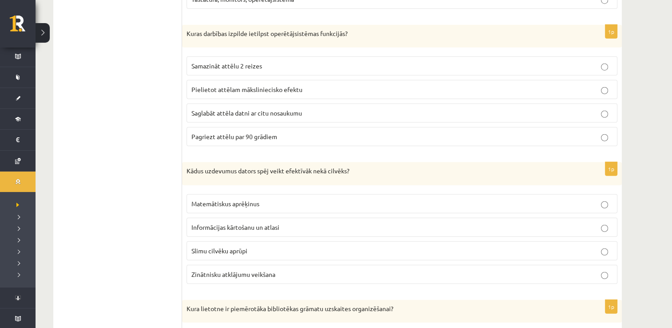
click at [620, 175] on div "Kādus uzdevumus dators spēj veikt efektīvāk nekā cilvēks?" at bounding box center [402, 173] width 440 height 23
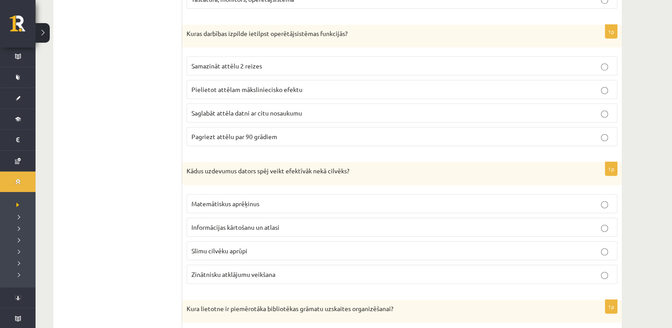
click at [620, 175] on div "Kādus uzdevumus dators spēj veikt efektīvāk nekā cilvēks?" at bounding box center [402, 173] width 440 height 23
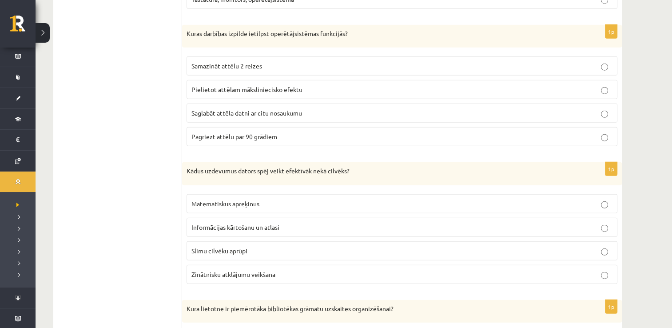
click at [620, 175] on div "Kādus uzdevumus dators spēj veikt efektīvāk nekā cilvēks?" at bounding box center [402, 173] width 440 height 23
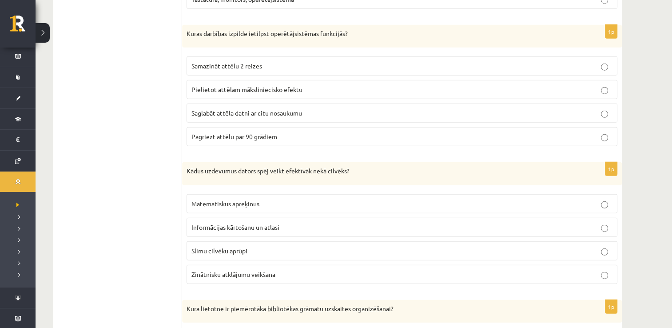
click at [620, 175] on div "Kādus uzdevumus dators spēj veikt efektīvāk nekā cilvēks?" at bounding box center [402, 173] width 440 height 23
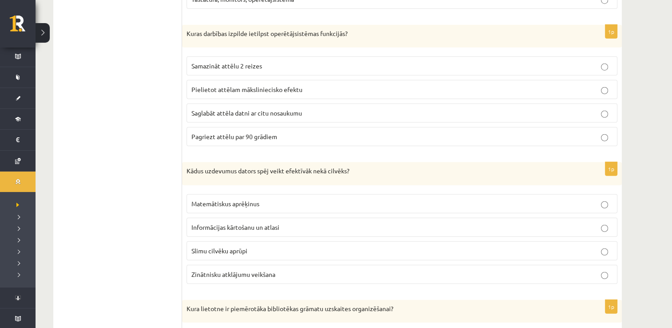
click at [620, 175] on div "Kādus uzdevumus dators spēj veikt efektīvāk nekā cilvēks?" at bounding box center [402, 173] width 440 height 23
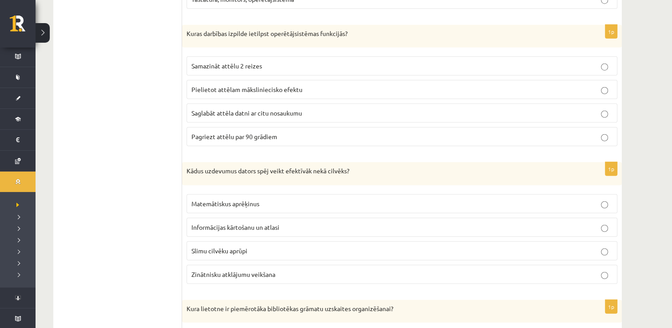
click at [605, 169] on p "1p" at bounding box center [611, 169] width 12 height 14
click at [597, 199] on p "Matemātiskus aprēķinus" at bounding box center [401, 203] width 421 height 9
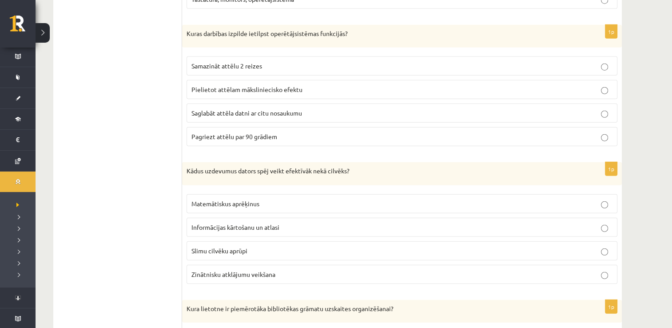
click at [597, 199] on p "Matemātiskus aprēķinus" at bounding box center [401, 203] width 421 height 9
click at [595, 190] on fieldset "Matemātiskus aprēķinus Informācijas kārtošanu un atlasi Slimu cilvēku aprūpi Zi…" at bounding box center [402, 238] width 431 height 97
click at [536, 98] on fieldset "Samazināt attēlu 2 reizes Pielietot attēlam māksliniecisko efektu Saglabāt attē…" at bounding box center [402, 100] width 431 height 97
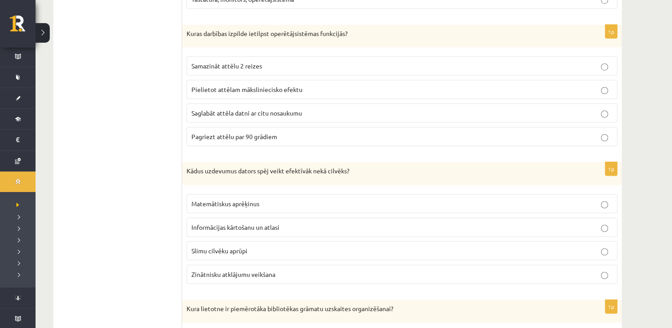
click at [540, 85] on p "Pielietot attēlam māksliniecisko efektu" at bounding box center [401, 89] width 421 height 9
click at [540, 109] on p "Saglabāt attēla datni ar citu nosaukumu" at bounding box center [401, 112] width 421 height 9
click at [540, 111] on p "Saglabāt attēla datni ar citu nosaukumu" at bounding box center [401, 112] width 421 height 9
click at [535, 118] on label "Saglabāt attēla datni ar citu nosaukumu" at bounding box center [402, 112] width 431 height 19
click at [520, 146] on fieldset "Samazināt attēlu 2 reizes Pielietot attēlam māksliniecisko efektu Saglabāt attē…" at bounding box center [402, 100] width 431 height 97
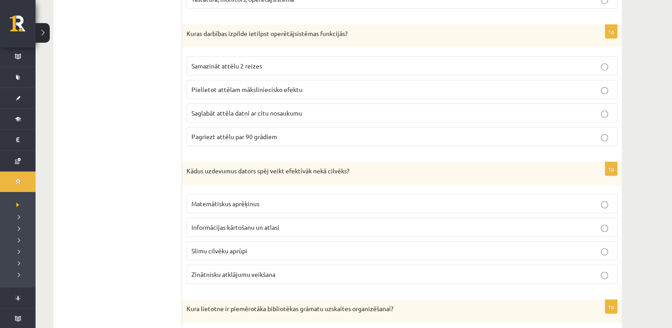
click at [520, 146] on fieldset "Samazināt attēlu 2 reizes Pielietot attēlam māksliniecisko efektu Saglabāt attē…" at bounding box center [402, 100] width 431 height 97
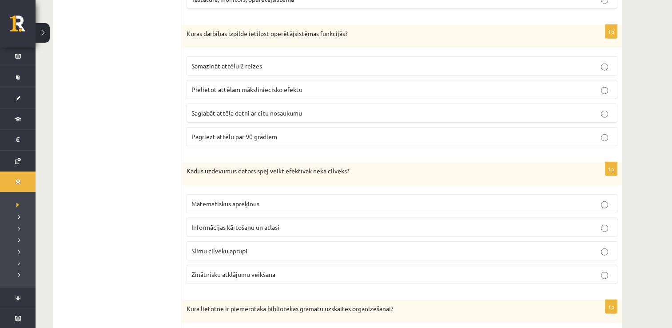
click at [520, 146] on fieldset "Samazināt attēlu 2 reizes Pielietot attēlam māksliniecisko efektu Saglabāt attē…" at bounding box center [402, 100] width 431 height 97
click at [442, 106] on label "Saglabāt attēla datni ar citu nosaukumu" at bounding box center [402, 112] width 431 height 19
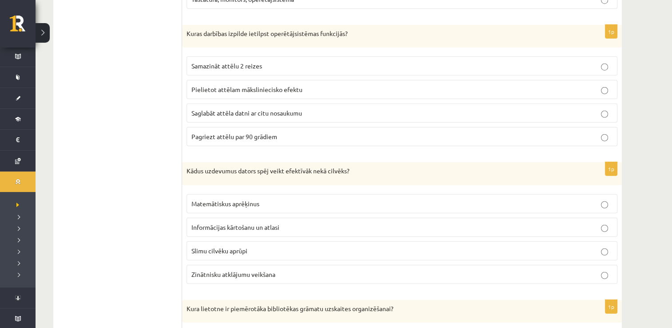
click at [390, 80] on label "Pielietot attēlam māksliniecisko efektu" at bounding box center [402, 89] width 431 height 19
click at [361, 103] on label "Saglabāt attēla datni ar citu nosaukumu" at bounding box center [402, 112] width 431 height 19
click at [352, 169] on p "Kādus uzdevumus dators spēj veikt efektīvāk nekā cilvēks?" at bounding box center [380, 171] width 386 height 9
click at [451, 235] on fieldset "Matemātiskus aprēķinus Informācijas kārtošanu un atlasi Slimu cilvēku aprūpi Zi…" at bounding box center [402, 238] width 431 height 97
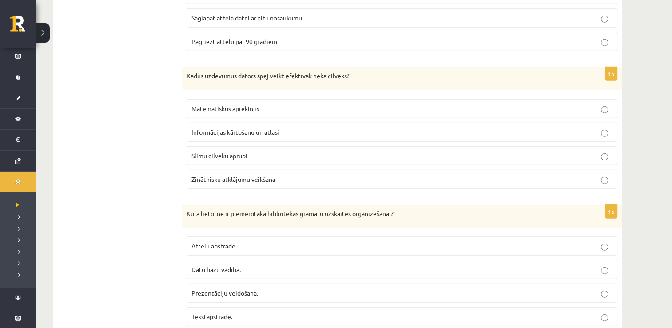
scroll to position [2464, 0]
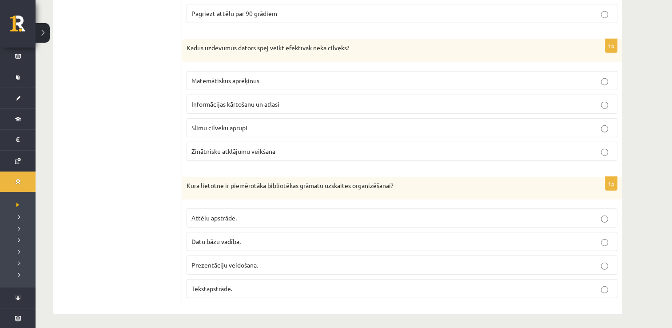
click at [605, 244] on label "Datu bāzu vadība." at bounding box center [402, 241] width 431 height 19
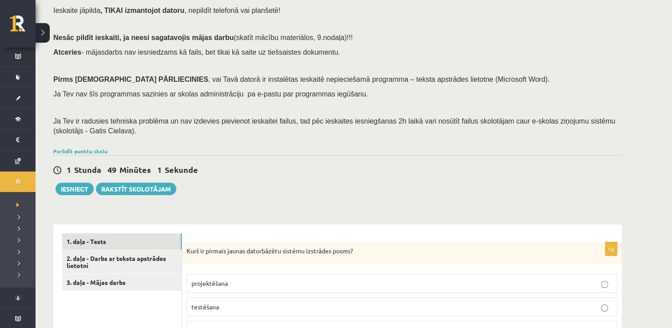
scroll to position [0, 0]
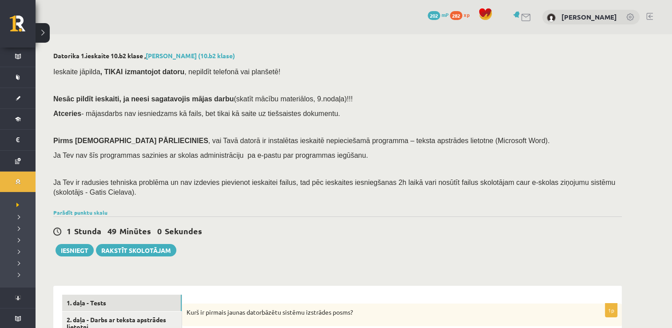
click at [175, 72] on span "Ieskaite jāpilda , TIKAI izmantojot datoru , nepildīt telefonā vai planšetē!" at bounding box center [166, 72] width 227 height 8
click at [165, 222] on div "1 Stunda 48 Minūtes 59 Sekundes Ieskaite saglabāta! Iesniegt Rakstīt skolotājam" at bounding box center [337, 236] width 569 height 40
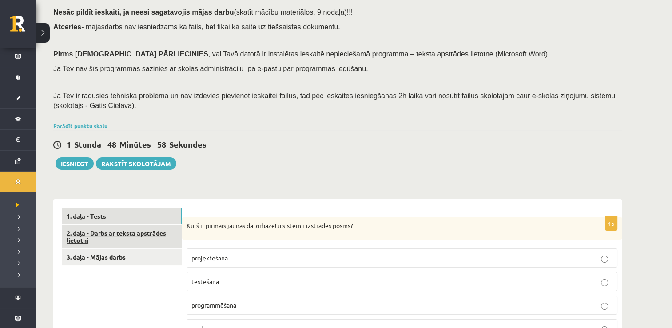
scroll to position [89, 0]
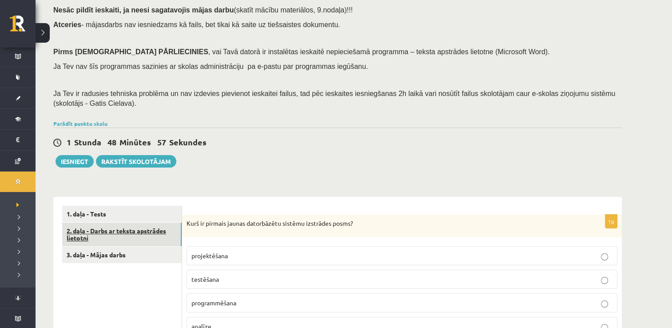
click at [104, 235] on link "2. daļa - Darbs ar teksta apstrādes lietotni" at bounding box center [121, 235] width 119 height 24
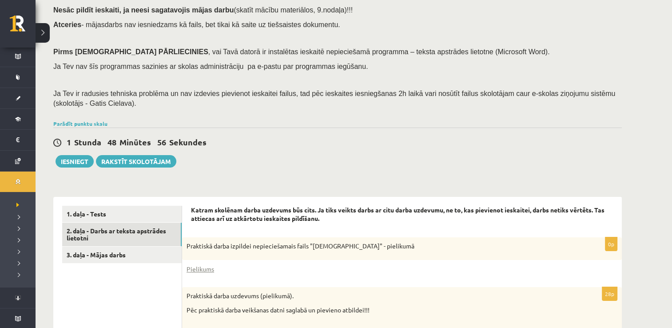
click at [211, 160] on div "1 Stunda 48 Minūtes 56 Sekundes Ieskaite saglabāta! Iesniegt Rakstīt skolotājam" at bounding box center [337, 147] width 569 height 40
click at [621, 104] on div "Ieskaite jāpilda , TIKAI izmantojot datoru , nepildīt telefonā vai planšetē! Ne…" at bounding box center [337, 45] width 569 height 144
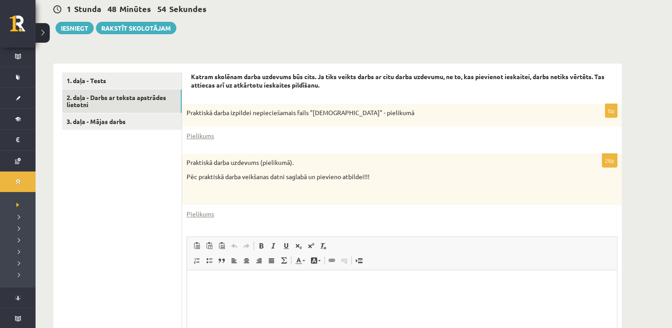
click at [621, 104] on div "Praktiskā darba izpildei nepieciešamais fails "Latvijas_prezidenti" - pielikumā" at bounding box center [402, 115] width 440 height 23
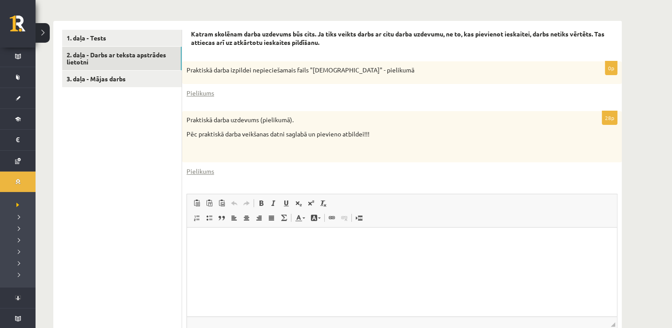
scroll to position [267, 0]
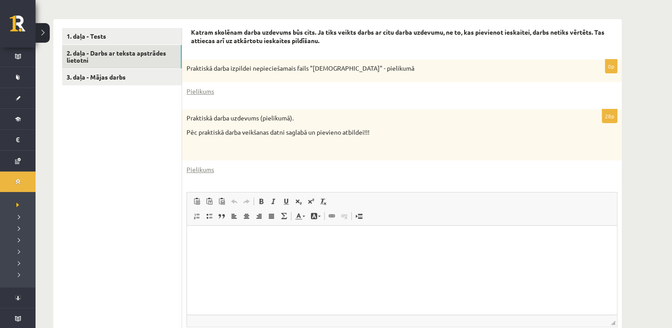
click at [621, 104] on div "Katram skolēnam darba uzdevums būs cits. Ja tiks veikts darbs ar citu darba uzd…" at bounding box center [402, 202] width 440 height 367
click at [638, 154] on div "Datorika 1.ieskaite 10.b2 klase , Samanta Niedre (10.b2 klase) Ieskaite jāpilda…" at bounding box center [338, 86] width 604 height 636
click at [637, 177] on div "Datorika 1.ieskaite 10.b2 klase , Samanta Niedre (10.b2 klase) Ieskaite jāpilda…" at bounding box center [338, 86] width 604 height 636
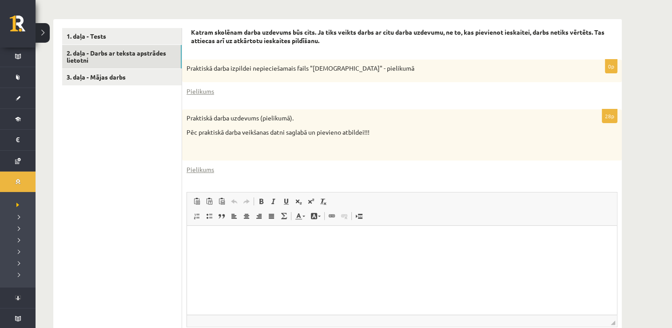
click at [637, 177] on div "Datorika 1.ieskaite 10.b2 klase , Samanta Niedre (10.b2 klase) Ieskaite jāpilda…" at bounding box center [338, 86] width 604 height 636
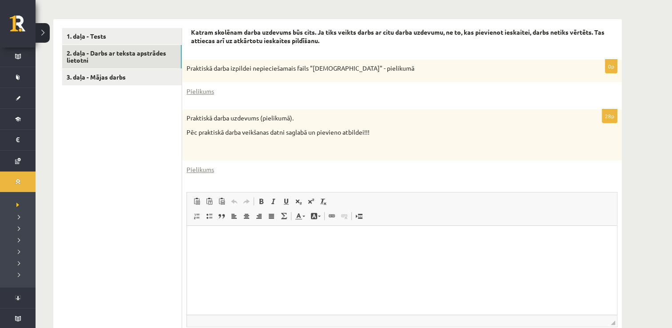
click at [637, 177] on div "Datorika 1.ieskaite 10.b2 klase , Samanta Niedre (10.b2 klase) Ieskaite jāpilda…" at bounding box center [338, 86] width 604 height 636
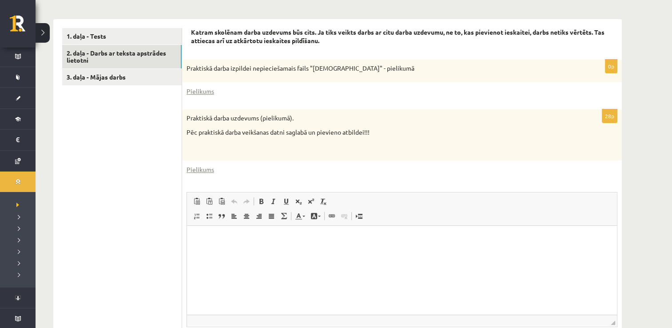
click at [637, 177] on div "Datorika 1.ieskaite 10.b2 klase , Samanta Niedre (10.b2 klase) Ieskaite jāpilda…" at bounding box center [338, 86] width 604 height 636
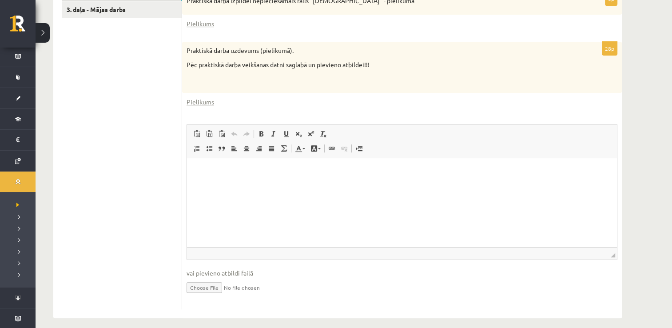
scroll to position [342, 0]
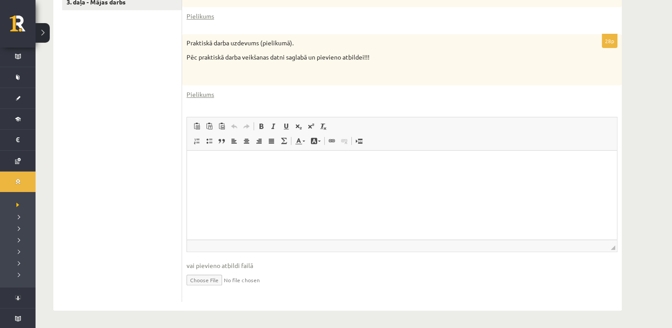
click at [587, 77] on div "Praktiskā darba uzdevums (pielikumā). Pēc praktiskā darba veikšanas datni sagla…" at bounding box center [402, 59] width 440 height 51
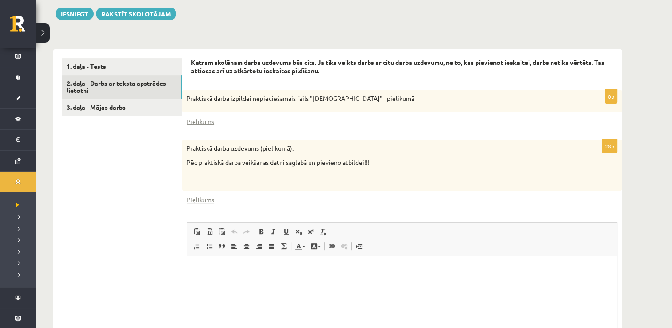
click at [114, 196] on ul "1. daļa - Tests 2. daļa - Darbs ar teksta apstrādes lietotni 3. daļa - Mājas da…" at bounding box center [122, 232] width 120 height 349
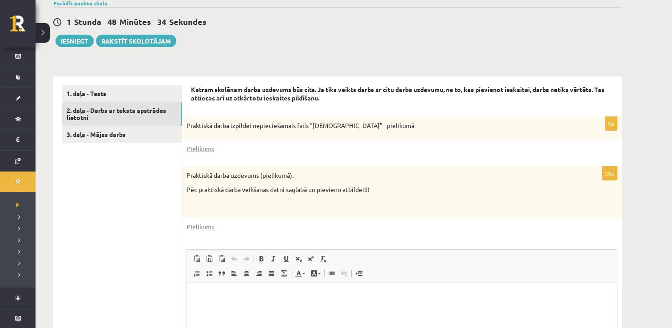
scroll to position [208, 0]
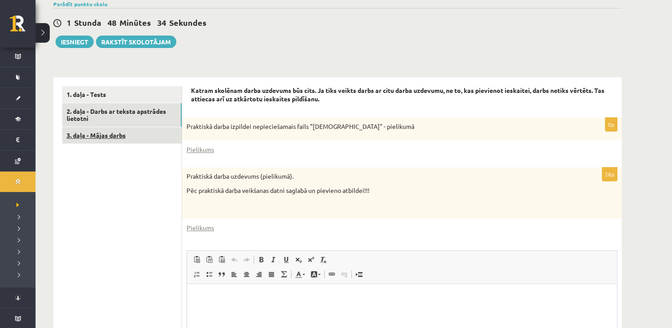
click at [83, 135] on link "3. daļa - Mājas darbs" at bounding box center [121, 135] width 119 height 16
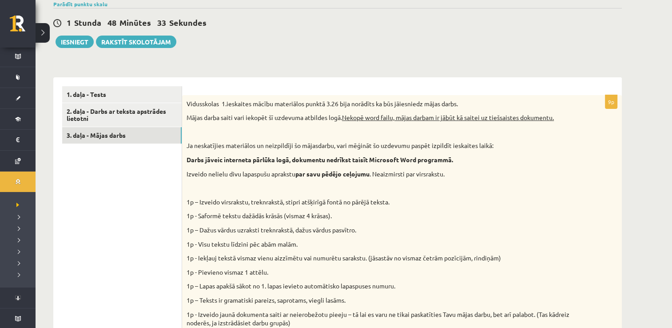
drag, startPoint x: 83, startPoint y: 135, endPoint x: 301, endPoint y: 203, distance: 227.9
click at [301, 203] on p "1p – Izveido virsrakstu, treknrakstā, stipri atšķirīgā fontā no pārējā teksta." at bounding box center [380, 202] width 386 height 9
click at [465, 183] on p at bounding box center [380, 187] width 386 height 9
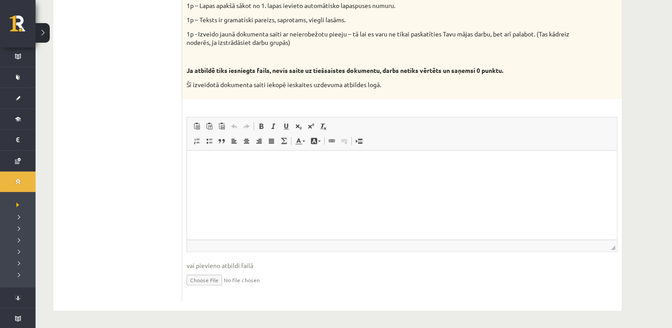
click at [468, 177] on html at bounding box center [402, 163] width 430 height 27
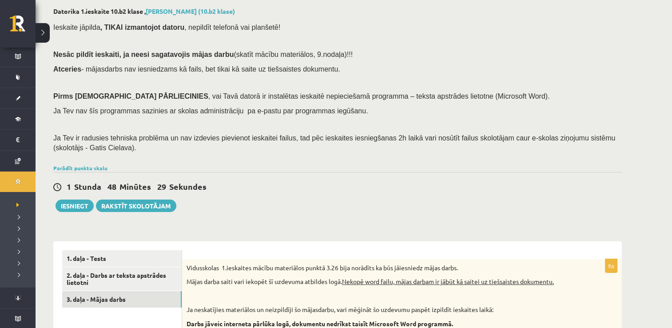
click at [468, 183] on div "1 Stunda 48 Minūtes 29 Sekundes" at bounding box center [337, 187] width 569 height 12
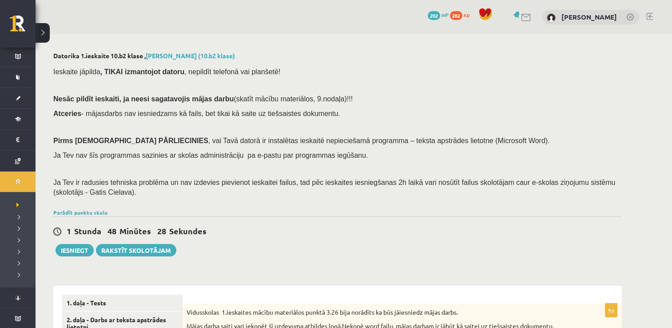
click at [255, 209] on div "Parādīt punktu skalu Atzīme No Līdz 1 0 11 2 12 16 3 17 22 4 23 27 5 28 33 6 34…" at bounding box center [337, 212] width 569 height 8
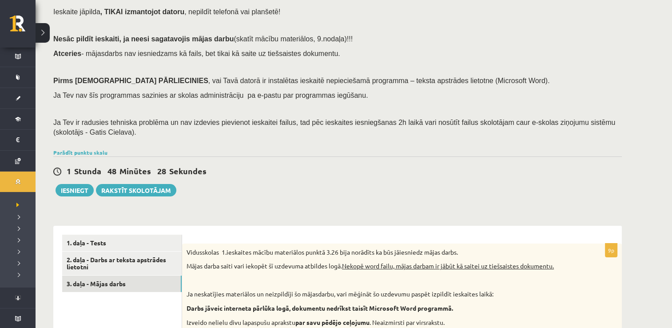
scroll to position [89, 0]
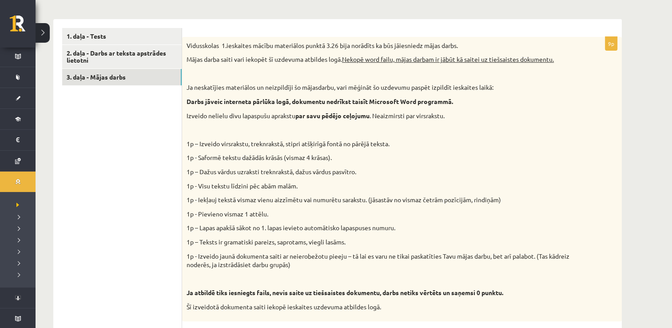
click at [247, 175] on p "1p – Dažus vārdus uzraksti treknrakstā, dažus vārdus pasvītro." at bounding box center [380, 171] width 386 height 9
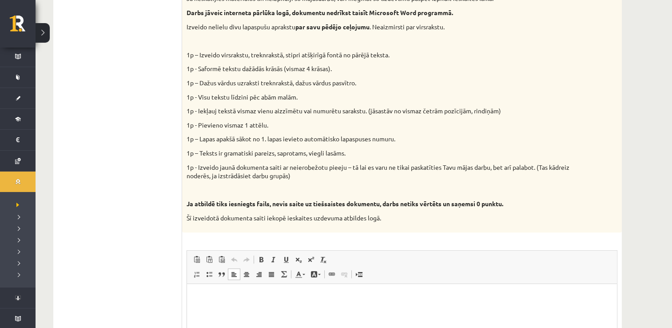
click at [247, 175] on p "1p - Izveido jaunā dokumenta saiti ar neierobežotu pieeju – tā lai es varu ne t…" at bounding box center [380, 171] width 386 height 17
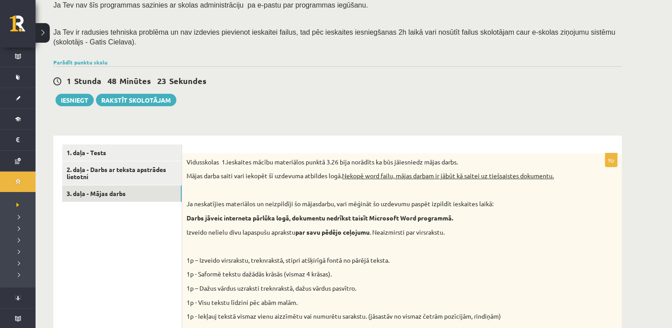
scroll to position [133, 0]
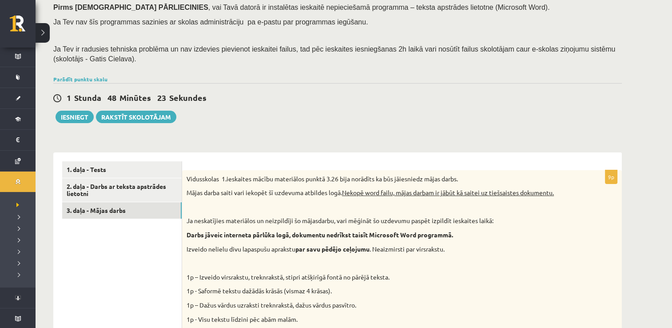
click at [247, 175] on p "Vidusskolas 1.ieskaites mācību materiālos punktā 3.26 bija norādīts ka būs jāie…" at bounding box center [380, 179] width 386 height 9
click at [110, 191] on link "2. daļa - Darbs ar teksta apstrādes lietotni" at bounding box center [121, 190] width 119 height 24
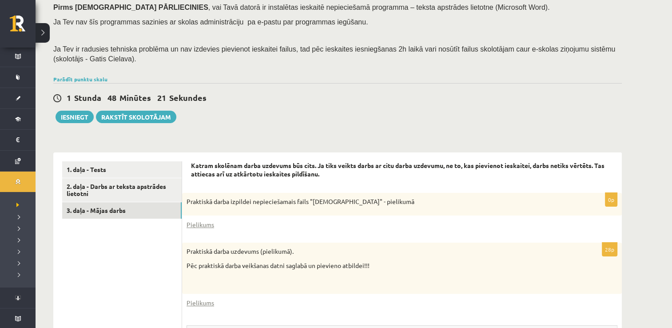
scroll to position [0, 0]
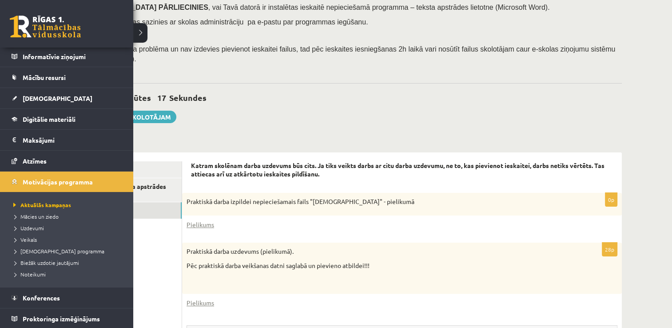
click at [0, 195] on html "0 Dāvanas 202 mP 282 xp Samanta Niedre Sākums Aktuāli Kā mācīties eSKOLĀ Kontak…" at bounding box center [336, 31] width 672 height 328
click at [135, 192] on link "2. daļa - Darbs ar teksta apstrādes lietotni" at bounding box center [121, 190] width 119 height 24
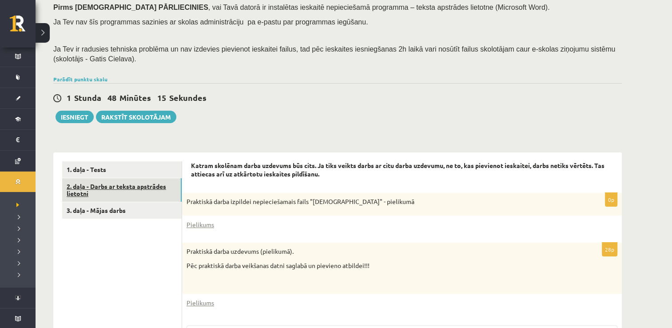
click at [139, 189] on link "2. daļa - Darbs ar teksta apstrādes lietotni" at bounding box center [121, 190] width 119 height 24
click at [144, 230] on ul "1. daļa - Tests 2. daļa - Darbs ar teksta apstrādes lietotni 3. daļa - Mājas da…" at bounding box center [122, 291] width 120 height 260
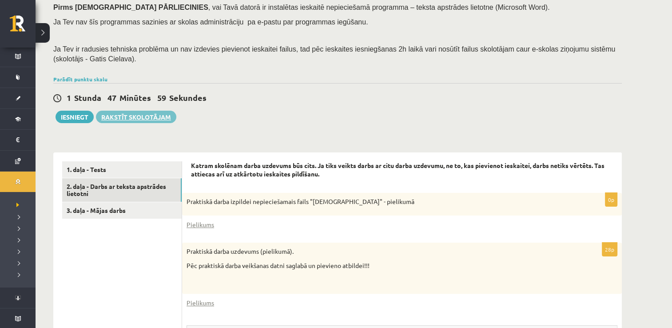
click at [128, 121] on link "Rakstīt skolotājam" at bounding box center [136, 117] width 80 height 12
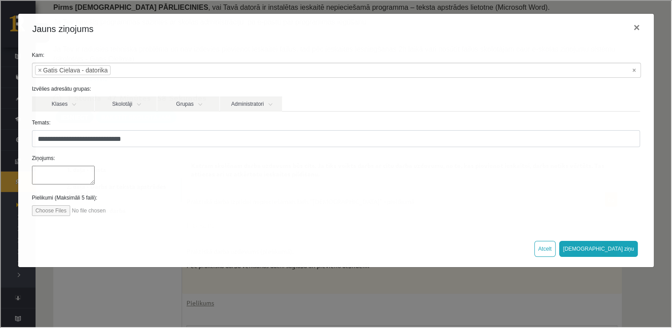
click at [127, 120] on label "Temats:" at bounding box center [335, 122] width 622 height 8
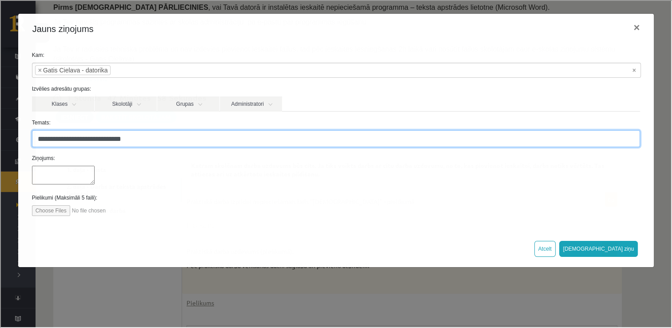
click at [127, 129] on input "**********" at bounding box center [335, 137] width 609 height 17
click at [130, 138] on input "**********" at bounding box center [335, 137] width 609 height 17
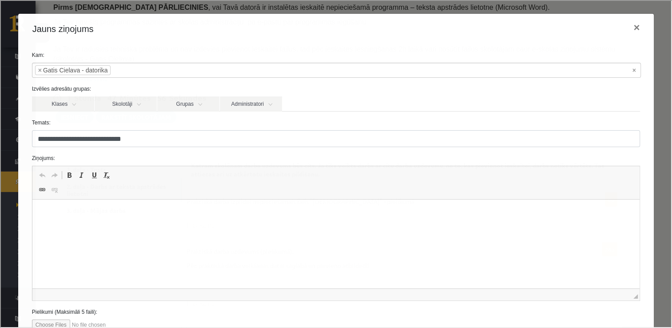
click at [158, 225] on html at bounding box center [336, 212] width 608 height 27
click at [141, 205] on html at bounding box center [336, 212] width 608 height 27
click at [118, 211] on p "Rich Text Editor, wiswyg-editor-47024766684700-1757868507-904" at bounding box center [336, 212] width 590 height 9
click at [118, 211] on p "**" at bounding box center [333, 212] width 584 height 9
click at [118, 211] on p "***" at bounding box center [333, 212] width 584 height 9
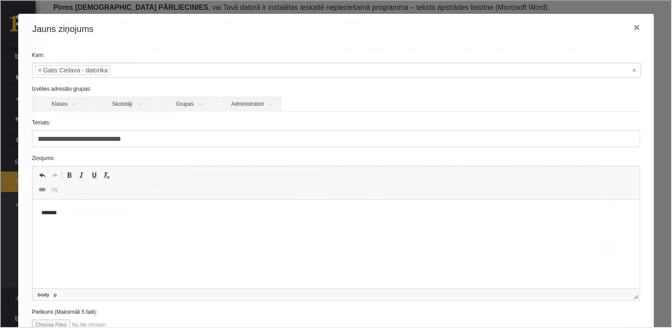
click at [118, 211] on p "*******" at bounding box center [333, 212] width 584 height 9
click at [118, 211] on p "**********" at bounding box center [333, 212] width 584 height 9
click at [118, 211] on p "*******" at bounding box center [333, 212] width 584 height 9
click at [118, 211] on p "**********" at bounding box center [333, 212] width 584 height 9
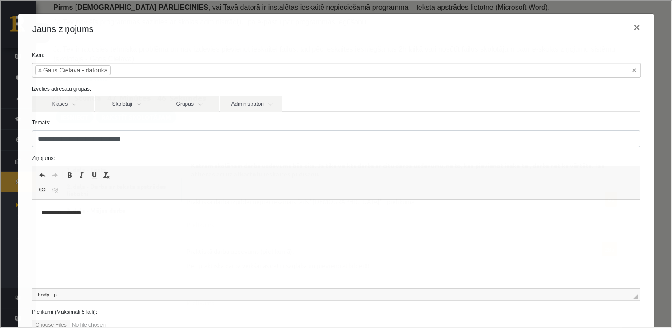
click at [118, 211] on p "**********" at bounding box center [333, 212] width 584 height 9
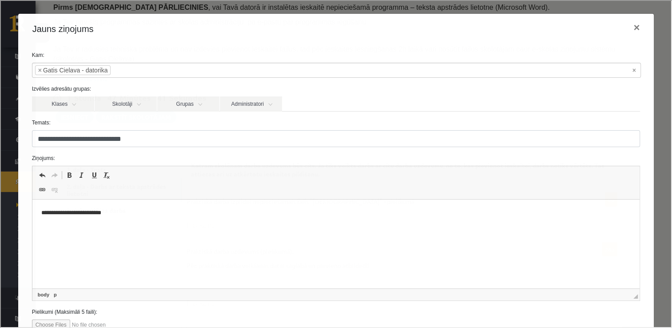
click at [118, 211] on p "**********" at bounding box center [333, 212] width 584 height 9
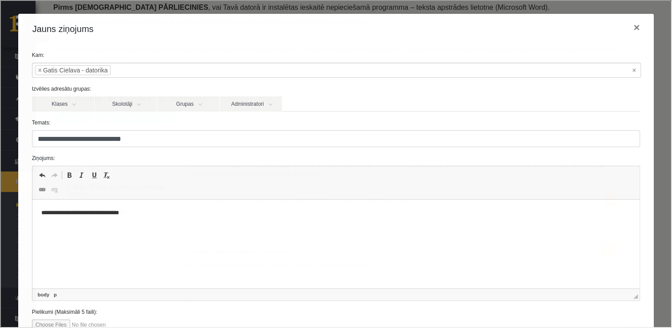
click at [160, 209] on p "**********" at bounding box center [333, 212] width 584 height 9
click at [156, 211] on p "**********" at bounding box center [333, 212] width 584 height 9
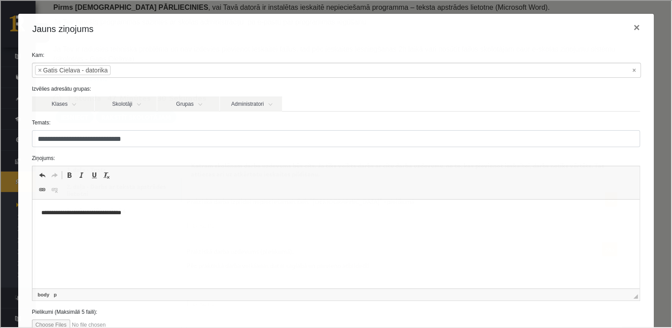
click at [156, 211] on p "**********" at bounding box center [333, 212] width 584 height 9
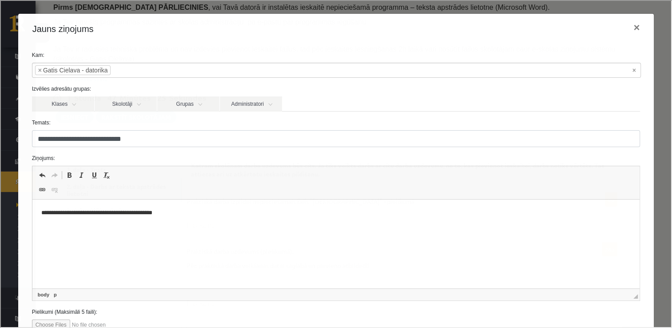
click at [175, 214] on p "**********" at bounding box center [333, 212] width 584 height 9
click at [181, 211] on p "**********" at bounding box center [333, 212] width 584 height 9
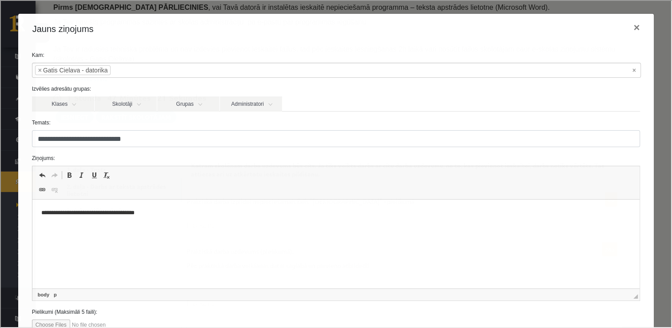
click at [181, 211] on p "**********" at bounding box center [333, 212] width 584 height 9
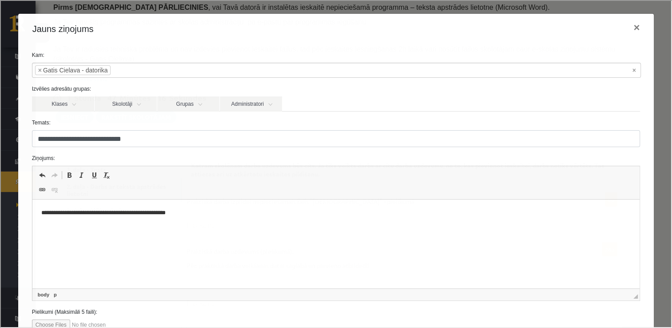
click at [181, 211] on p "**********" at bounding box center [333, 212] width 584 height 9
click at [201, 210] on p "**********" at bounding box center [333, 212] width 584 height 9
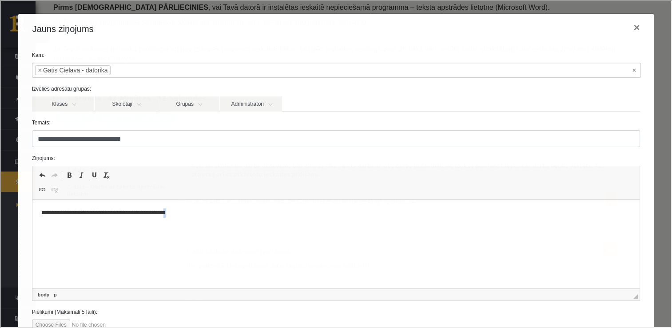
click at [201, 210] on p "**********" at bounding box center [333, 212] width 584 height 9
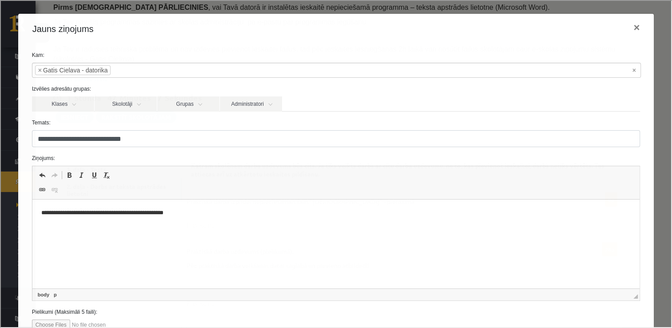
click at [201, 210] on p "**********" at bounding box center [333, 212] width 584 height 9
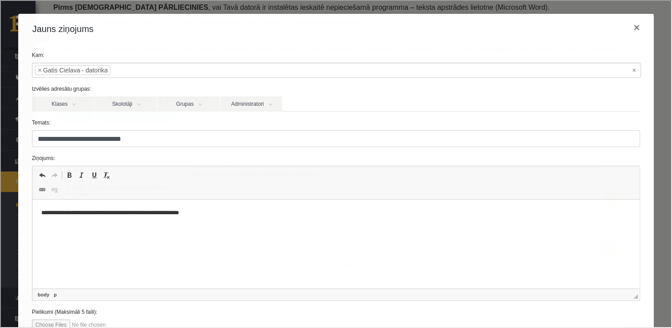
click at [208, 210] on p "**********" at bounding box center [333, 212] width 584 height 9
click at [210, 212] on p "**********" at bounding box center [333, 212] width 584 height 9
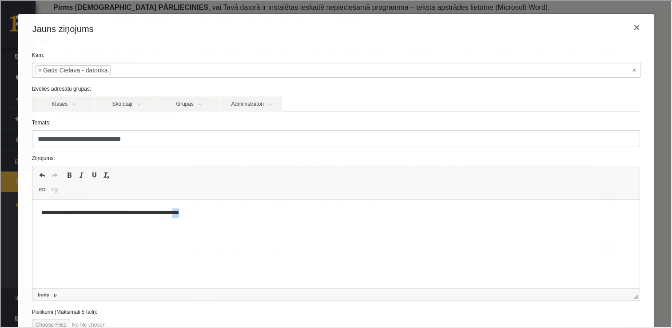
click at [210, 212] on p "**********" at bounding box center [333, 212] width 584 height 9
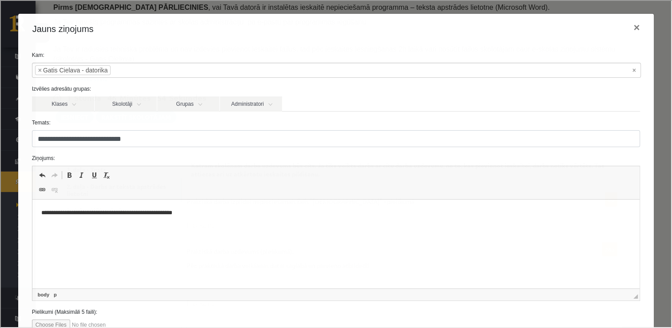
click at [210, 212] on p "**********" at bounding box center [333, 212] width 584 height 9
click at [218, 222] on html "**********" at bounding box center [336, 212] width 608 height 27
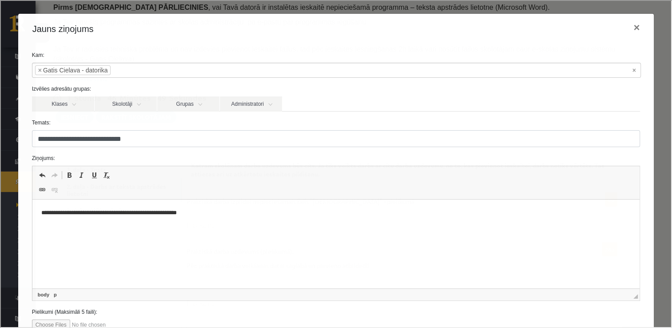
click at [218, 222] on html "**********" at bounding box center [336, 212] width 608 height 27
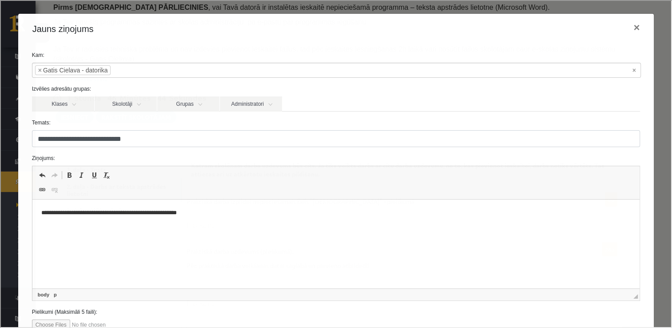
click at [218, 222] on html "**********" at bounding box center [336, 212] width 608 height 27
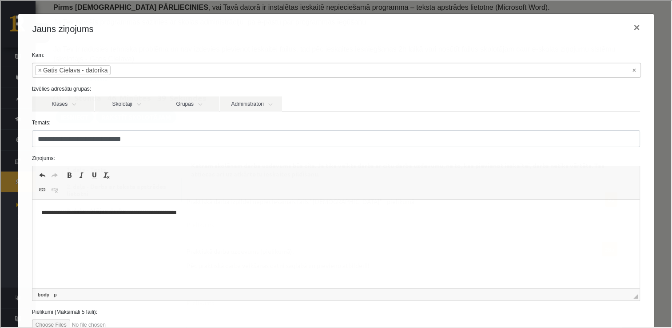
click at [218, 222] on html "**********" at bounding box center [336, 212] width 608 height 27
click at [160, 111] on form "**********" at bounding box center [335, 189] width 622 height 279
click at [60, 92] on div "Izvēlies adresātu grupas: Klases Skolotāji Grupas Administratori 10.b2 klase Il…" at bounding box center [335, 97] width 622 height 27
drag, startPoint x: 60, startPoint y: 92, endPoint x: 67, endPoint y: 101, distance: 11.7
click at [67, 101] on link "Klases" at bounding box center [62, 102] width 62 height 15
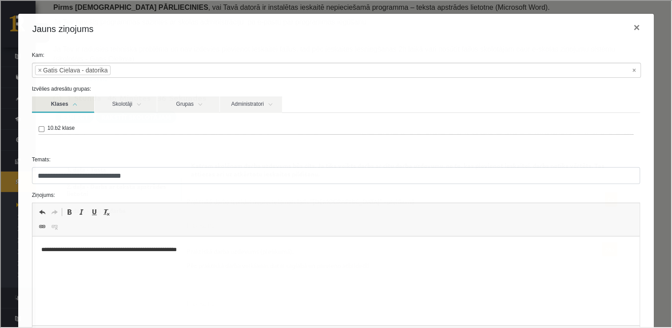
click at [67, 101] on link "Klases" at bounding box center [62, 103] width 62 height 16
drag, startPoint x: 67, startPoint y: 101, endPoint x: 85, endPoint y: 128, distance: 32.4
click at [101, 128] on div "10.b2 klase" at bounding box center [335, 128] width 595 height 11
click at [98, 106] on link "Skolotāji" at bounding box center [125, 103] width 62 height 16
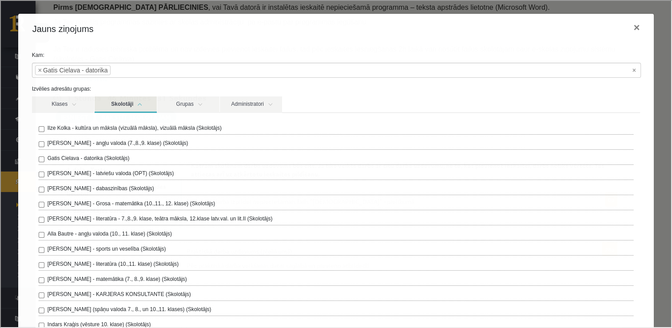
drag, startPoint x: 56, startPoint y: 121, endPoint x: 57, endPoint y: 117, distance: 4.8
click at [57, 120] on div "Ilze Kolka - kultūra un māksla (vizuālā māksla), vizuālā māksla (Skolotājs) Lai…" at bounding box center [335, 228] width 609 height 232
click at [61, 102] on link "Klases" at bounding box center [62, 103] width 62 height 16
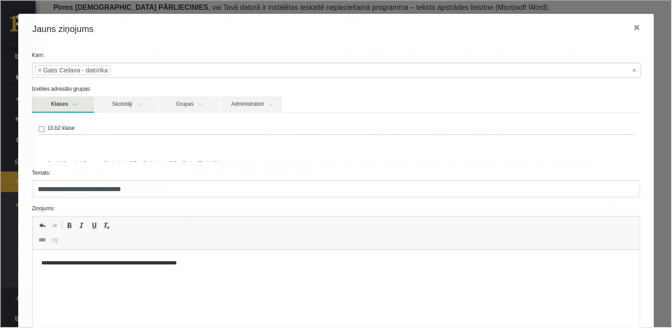
click at [61, 102] on link "Klases" at bounding box center [62, 103] width 62 height 16
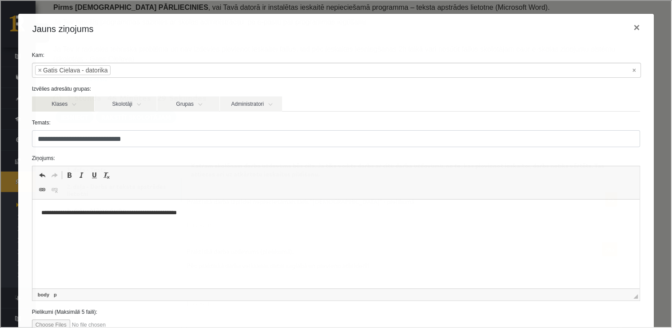
click at [61, 102] on link "Klases" at bounding box center [62, 102] width 62 height 15
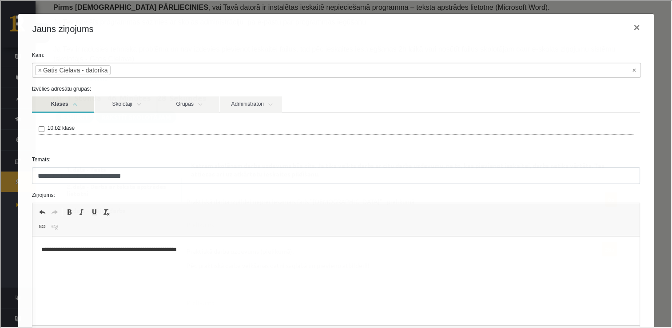
click at [49, 121] on div "10.b2 klase" at bounding box center [335, 130] width 609 height 36
click at [172, 120] on div "10.b2 klase" at bounding box center [335, 130] width 609 height 36
click at [185, 98] on link "Grupas" at bounding box center [187, 103] width 62 height 16
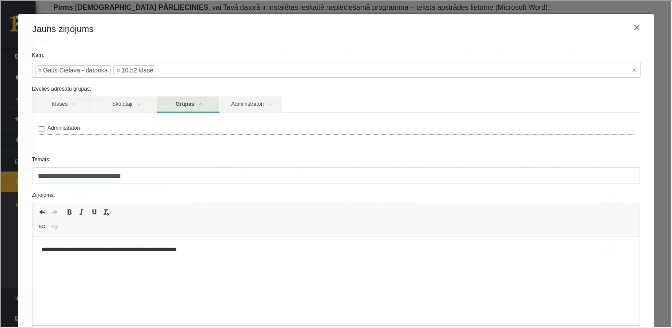
click at [185, 98] on link "Grupas" at bounding box center [187, 103] width 62 height 16
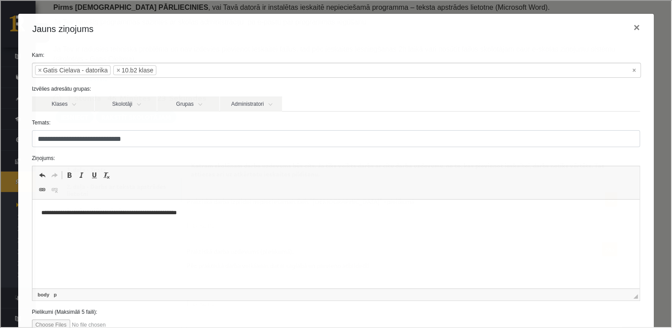
click at [235, 81] on form "**********" at bounding box center [335, 189] width 622 height 279
click at [257, 99] on link "Administratori" at bounding box center [250, 102] width 62 height 15
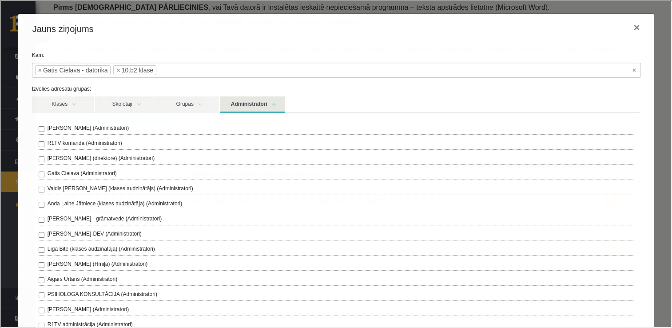
click at [285, 54] on label "Kam:" at bounding box center [335, 54] width 622 height 8
click at [246, 100] on link "Administratori" at bounding box center [251, 103] width 65 height 16
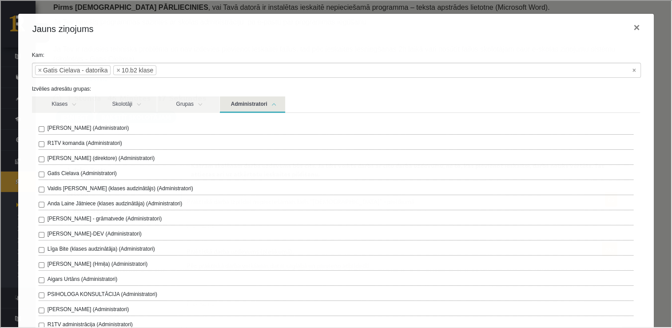
click at [246, 100] on link "Administratori" at bounding box center [251, 103] width 65 height 16
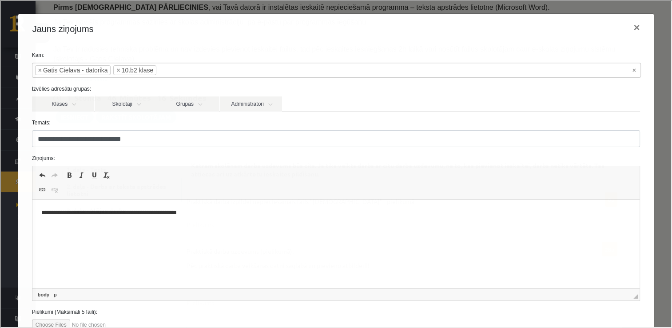
click at [297, 184] on span "Editor toolbars Undo Keyboard shortcut Ctrl+Z Redo Keyboard shortcut Ctrl+Y Bol…" at bounding box center [336, 181] width 608 height 33
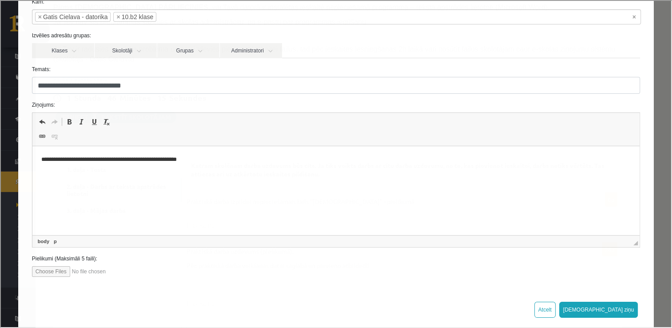
scroll to position [65, 0]
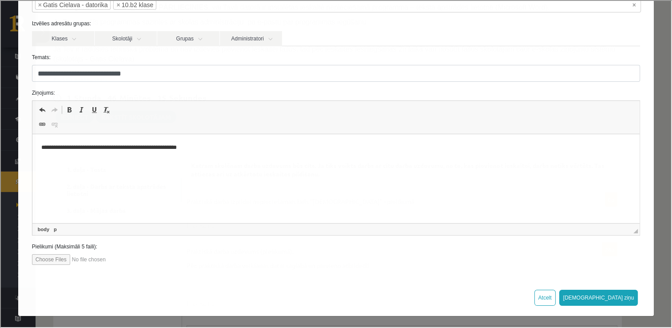
drag, startPoint x: 296, startPoint y: 169, endPoint x: 229, endPoint y: 170, distance: 67.1
click at [295, 161] on html "**********" at bounding box center [336, 147] width 608 height 27
click at [229, 160] on html "**********" at bounding box center [336, 147] width 608 height 27
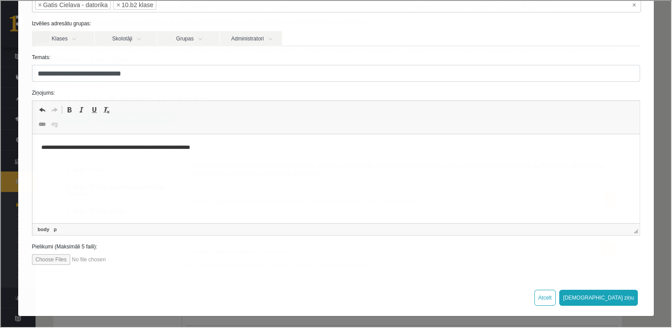
click at [229, 160] on html "**********" at bounding box center [336, 147] width 608 height 27
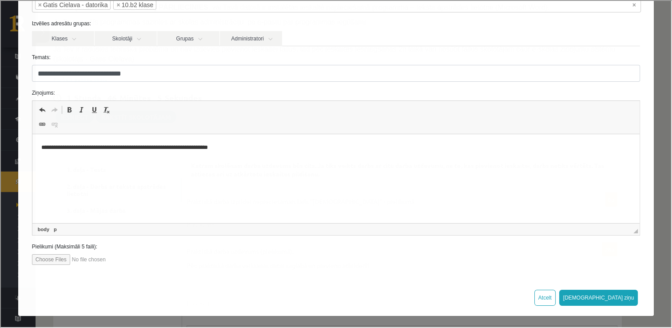
click at [229, 160] on html "**********" at bounding box center [336, 147] width 608 height 27
click at [254, 154] on html "**********" at bounding box center [336, 147] width 608 height 27
click at [257, 149] on p "**********" at bounding box center [333, 147] width 584 height 9
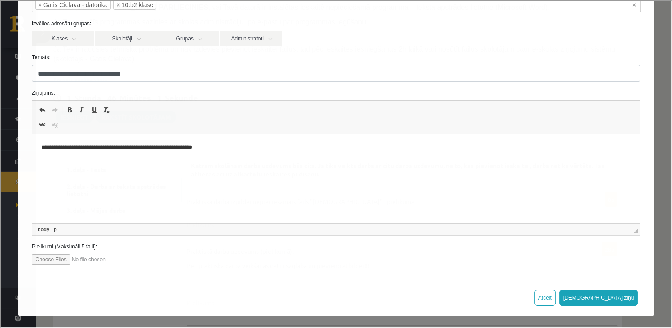
click at [257, 149] on p "**********" at bounding box center [333, 147] width 584 height 9
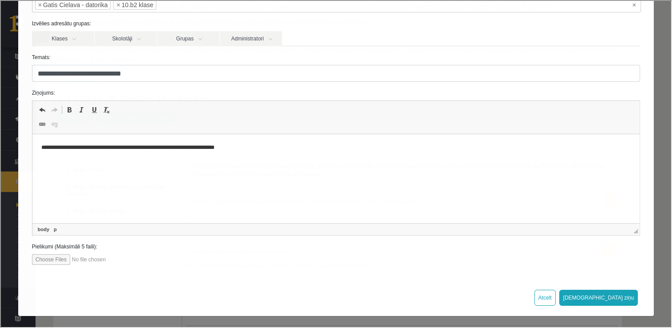
click at [257, 149] on p "**********" at bounding box center [333, 147] width 584 height 9
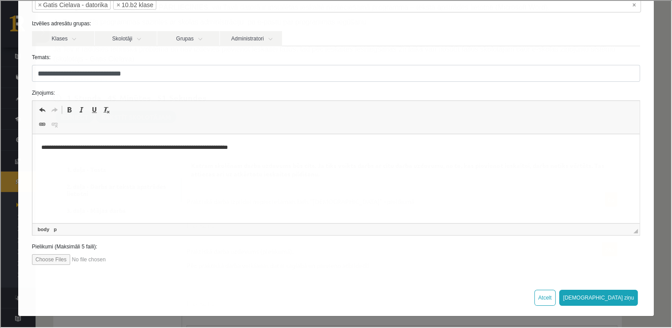
click at [270, 149] on p "**********" at bounding box center [333, 147] width 584 height 9
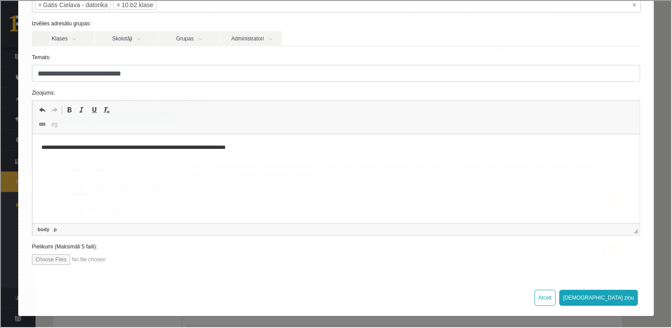
click at [270, 149] on p "**********" at bounding box center [333, 147] width 584 height 9
click at [296, 131] on span "Editor toolbars Undo Keyboard shortcut Ctrl+Z Redo Keyboard shortcut Ctrl+Y Bol…" at bounding box center [336, 116] width 608 height 33
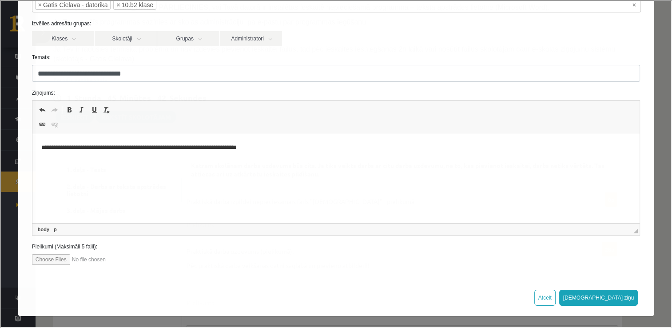
click at [289, 149] on p "**********" at bounding box center [333, 147] width 584 height 9
click
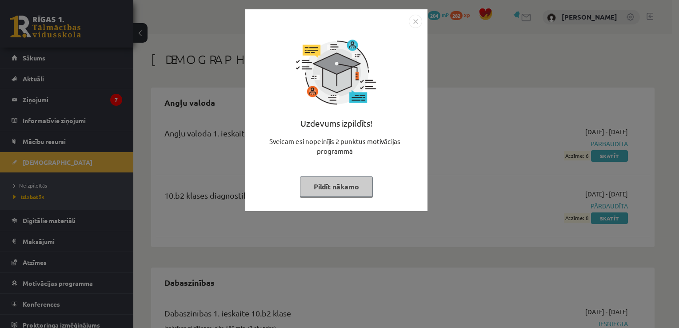
click at [354, 75] on div at bounding box center [336, 72] width 89 height 89
click at [342, 194] on button "Pildīt nākamo" at bounding box center [336, 186] width 73 height 20
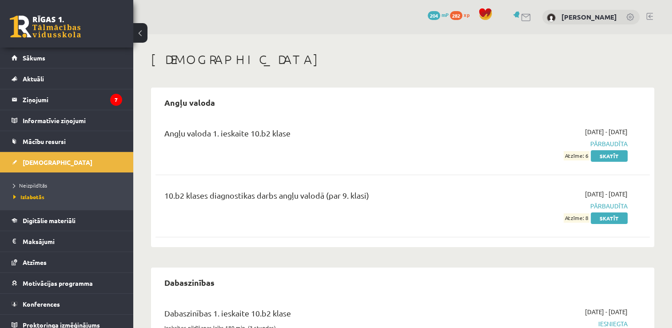
click at [419, 141] on div "Angļu valoda 1. ieskaite 10.b2 klase" at bounding box center [316, 135] width 304 height 16
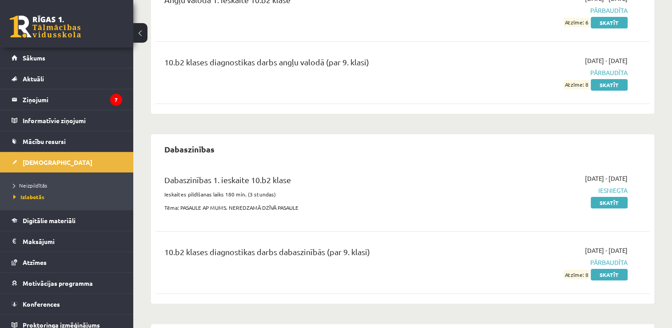
click at [419, 141] on div "Dabaszinības" at bounding box center [402, 149] width 494 height 21
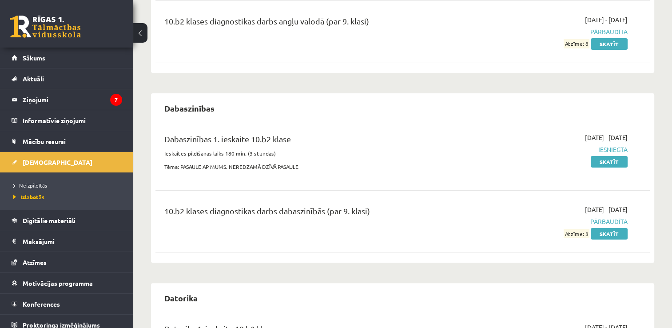
scroll to position [178, 0]
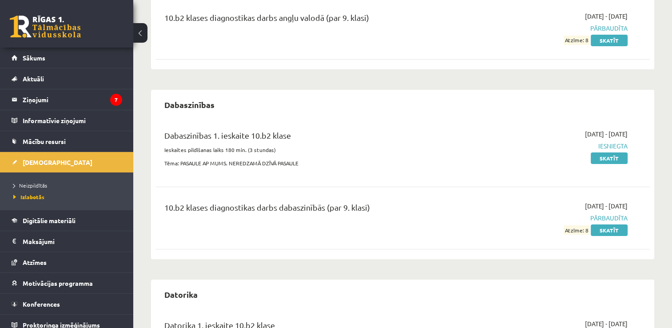
click at [419, 141] on div "Dabaszinības 1. ieskaite 10.b2 klase" at bounding box center [316, 137] width 304 height 16
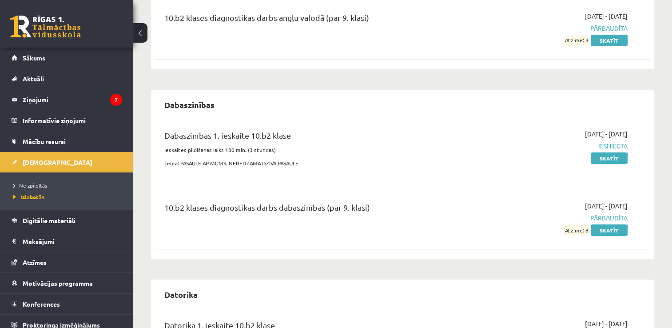
click at [419, 141] on div "Dabaszinības 1. ieskaite 10.b2 klase" at bounding box center [316, 137] width 304 height 16
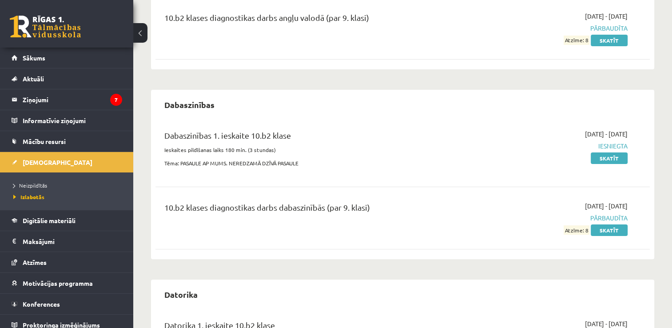
click at [419, 141] on div "Dabaszinības 1. ieskaite 10.b2 klase" at bounding box center [316, 137] width 304 height 16
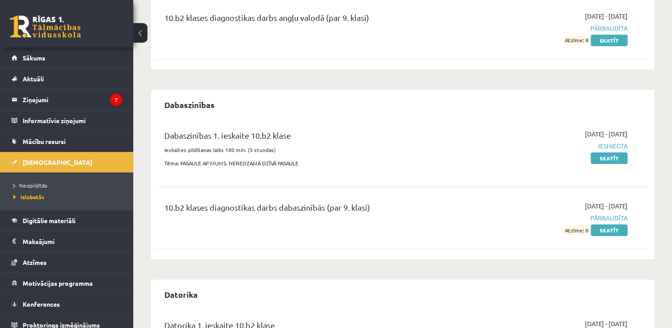
click at [419, 141] on div "Dabaszinības 1. ieskaite 10.b2 klase" at bounding box center [316, 137] width 304 height 16
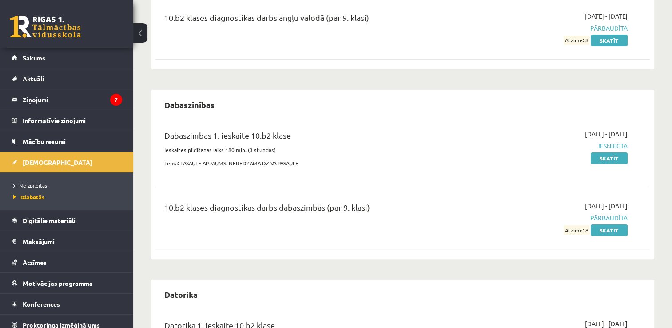
click at [419, 141] on div "Dabaszinības 1. ieskaite 10.b2 klase" at bounding box center [316, 137] width 304 height 16
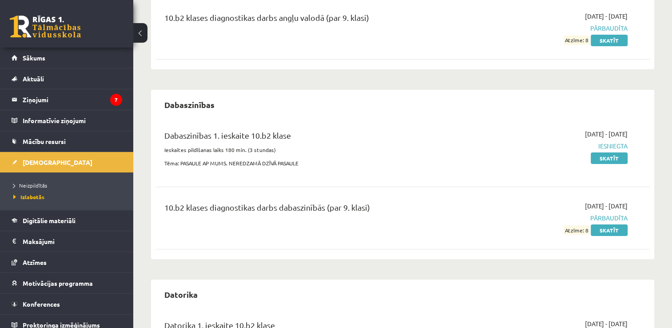
click at [419, 141] on div "Dabaszinības 1. ieskaite 10.b2 klase" at bounding box center [316, 137] width 304 height 16
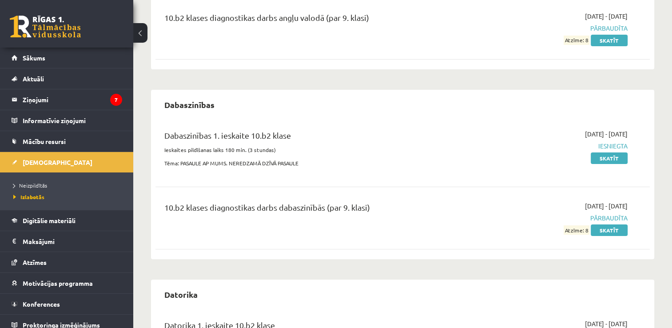
click at [419, 141] on div "Dabaszinības 1. ieskaite 10.b2 klase" at bounding box center [316, 137] width 304 height 16
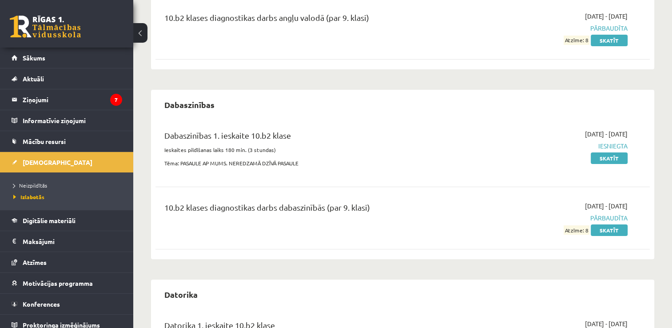
click at [419, 141] on div "Dabaszinības 1. ieskaite 10.b2 klase" at bounding box center [316, 137] width 304 height 16
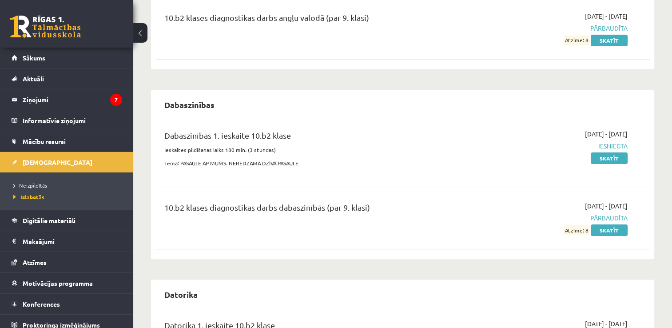
click at [419, 141] on div "Dabaszinības 1. ieskaite 10.b2 klase" at bounding box center [316, 137] width 304 height 16
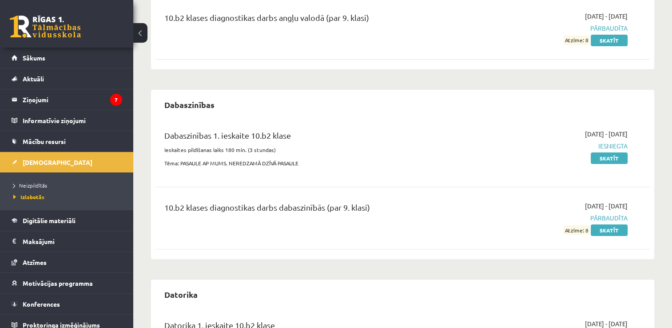
click at [419, 141] on div "Dabaszinības 1. ieskaite 10.b2 klase" at bounding box center [316, 137] width 304 height 16
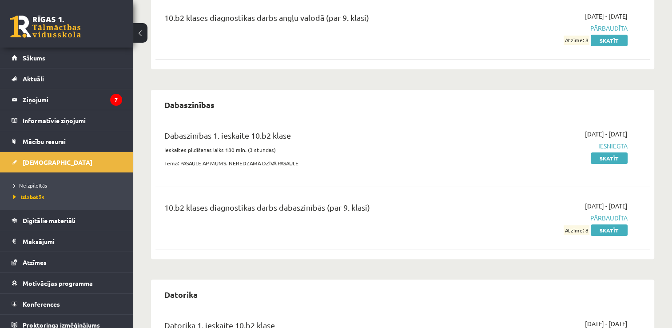
click at [419, 141] on div "Dabaszinības 1. ieskaite 10.b2 klase" at bounding box center [316, 137] width 304 height 16
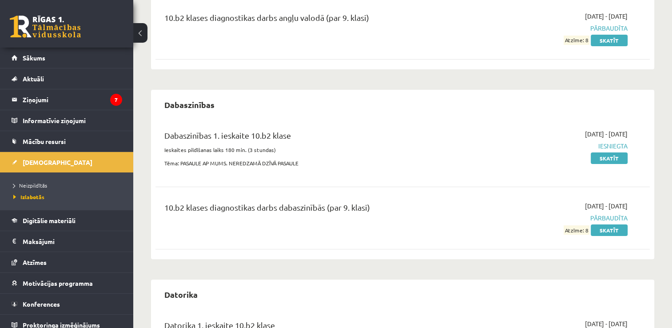
click at [419, 141] on div "Dabaszinības 1. ieskaite 10.b2 klase" at bounding box center [316, 137] width 304 height 16
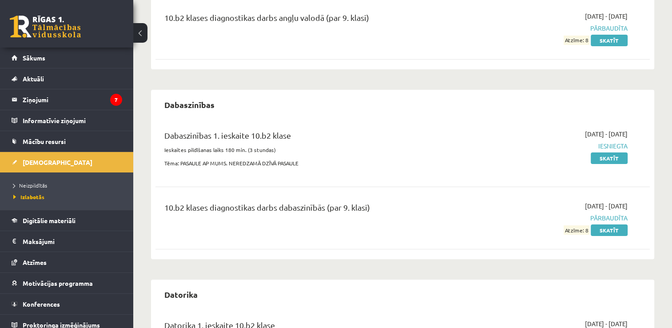
click at [419, 141] on div "Dabaszinības 1. ieskaite 10.b2 klase" at bounding box center [316, 137] width 304 height 16
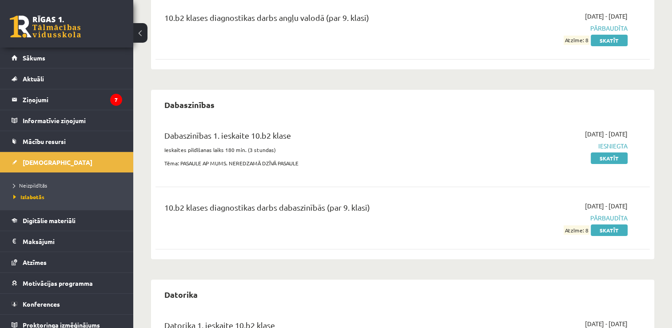
click at [419, 141] on div "Dabaszinības 1. ieskaite 10.b2 klase" at bounding box center [316, 137] width 304 height 16
drag, startPoint x: 207, startPoint y: 66, endPoint x: 209, endPoint y: 86, distance: 20.1
click at [207, 72] on div "Angļu valoda Angļu valoda 1. ieskaite 10.b2 klase [DATE] - [DATE] Pārbaudīta At…" at bounding box center [402, 248] width 503 height 676
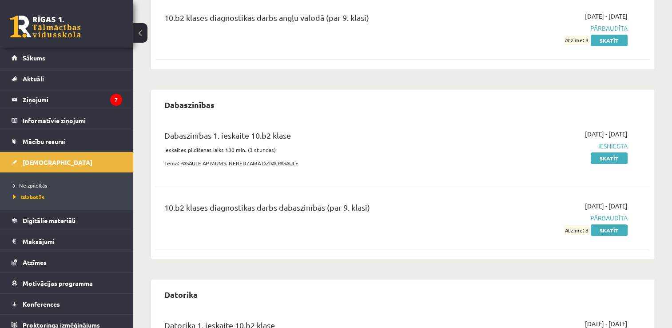
click at [230, 141] on div "Dabaszinības 1. ieskaite 10.b2 klase" at bounding box center [316, 137] width 304 height 16
click at [167, 201] on div "10.b2 klases diagnostikas darbs dabaszinībās (par 9. klasi)" at bounding box center [316, 209] width 304 height 16
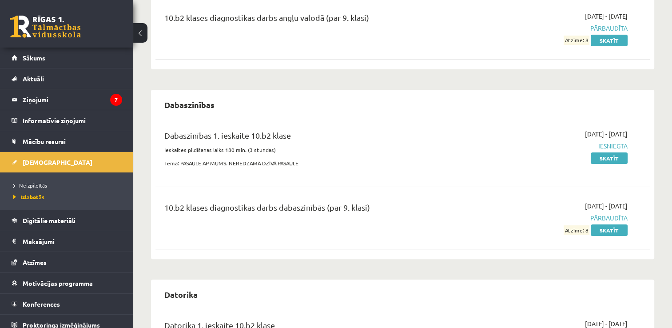
click at [159, 207] on div "10.b2 klases diagnostikas darbs dabaszinībās (par 9. klasi)" at bounding box center [317, 217] width 318 height 33
click at [459, 213] on div "10.b2 klases diagnostikas darbs dabaszinībās (par 9. klasi)" at bounding box center [316, 209] width 304 height 16
click at [330, 204] on div "10.b2 klases diagnostikas darbs dabaszinībās (par 9. klasi)" at bounding box center [316, 209] width 304 height 16
drag, startPoint x: 330, startPoint y: 204, endPoint x: 426, endPoint y: 212, distance: 97.2
click at [426, 212] on div "10.b2 klases diagnostikas darbs dabaszinībās (par 9. klasi)" at bounding box center [316, 209] width 304 height 16
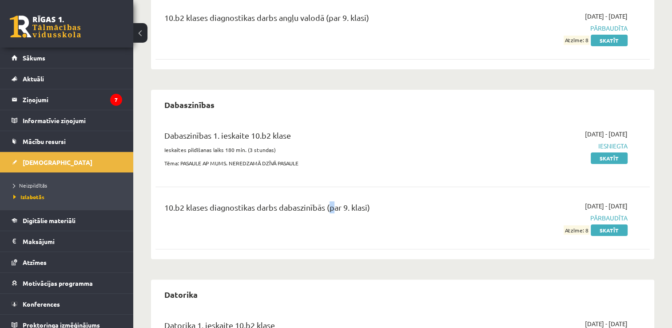
click at [425, 212] on div "10.b2 klases diagnostikas darbs dabaszinībās (par 9. klasi)" at bounding box center [316, 209] width 304 height 16
click at [154, 201] on div "Dabaszinības Dabaszinības 1. ieskaite 10.b2 klase Ieskaites pildīšanas laiks 18…" at bounding box center [402, 174] width 503 height 169
drag, startPoint x: 318, startPoint y: 212, endPoint x: 274, endPoint y: 204, distance: 44.7
click at [257, 203] on div "10.b2 klases diagnostikas darbs dabaszinībās (par 9. klasi)" at bounding box center [316, 209] width 304 height 16
click at [156, 206] on div "10.b2 klases diagnostikas darbs dabaszinībās (par 9. klasi) [DATE] - [DATE] Pār…" at bounding box center [402, 217] width 494 height 51
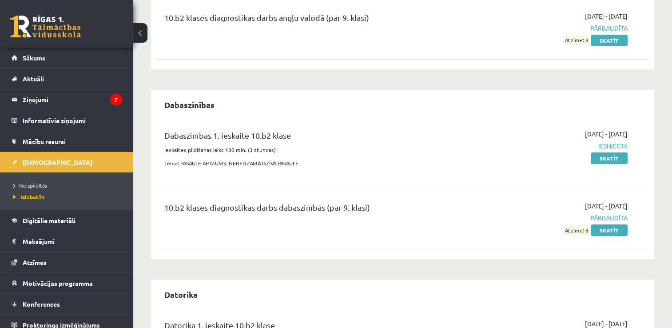
click at [205, 204] on div "10.b2 klases diagnostikas darbs dabaszinībās (par 9. klasi)" at bounding box center [316, 209] width 304 height 16
click at [198, 203] on div "10.b2 klases diagnostikas darbs dabaszinībās (par 9. klasi)" at bounding box center [316, 209] width 304 height 16
click at [155, 207] on div "Dabaszinības Dabaszinības 1. ieskaite 10.b2 klase Ieskaites pildīšanas laiks 18…" at bounding box center [402, 174] width 503 height 169
drag, startPoint x: 165, startPoint y: 203, endPoint x: 178, endPoint y: 205, distance: 13.2
click at [165, 202] on div "10.b2 klases diagnostikas darbs dabaszinībās (par 9. klasi)" at bounding box center [316, 209] width 304 height 16
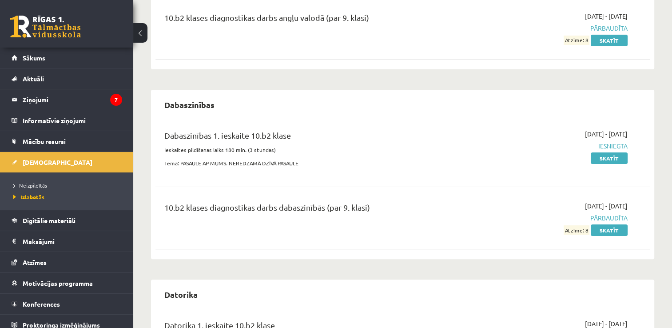
drag, startPoint x: 190, startPoint y: 203, endPoint x: 179, endPoint y: 203, distance: 10.7
click at [190, 203] on div "10.b2 klases diagnostikas darbs dabaszinībās (par 9. klasi)" at bounding box center [316, 209] width 304 height 16
click at [160, 206] on div "10.b2 klases diagnostikas darbs dabaszinībās (par 9. klasi)" at bounding box center [317, 217] width 318 height 33
drag, startPoint x: 160, startPoint y: 206, endPoint x: 216, endPoint y: 209, distance: 56.5
click at [216, 209] on div "10.b2 klases diagnostikas darbs dabaszinībās (par 9. klasi)" at bounding box center [316, 209] width 304 height 16
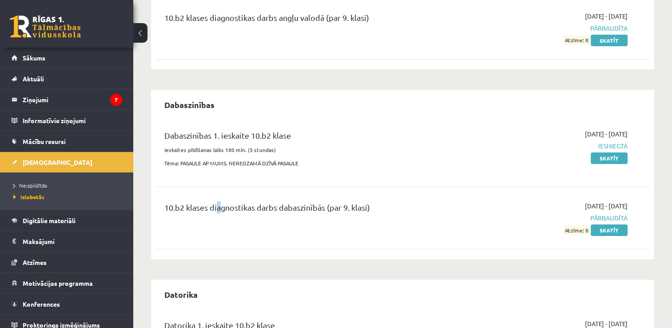
click at [216, 209] on div "10.b2 klases diagnostikas darbs dabaszinībās (par 9. klasi)" at bounding box center [316, 209] width 304 height 16
click at [236, 218] on div "10.b2 klases diagnostikas darbs dabaszinībās (par 9. klasi)" at bounding box center [317, 217] width 318 height 33
click at [234, 214] on div "10.b2 klases diagnostikas darbs dabaszinībās (par 9. klasi)" at bounding box center [316, 209] width 304 height 16
click at [236, 214] on div "10.b2 klases diagnostikas darbs dabaszinībās (par 9. klasi)" at bounding box center [316, 209] width 304 height 16
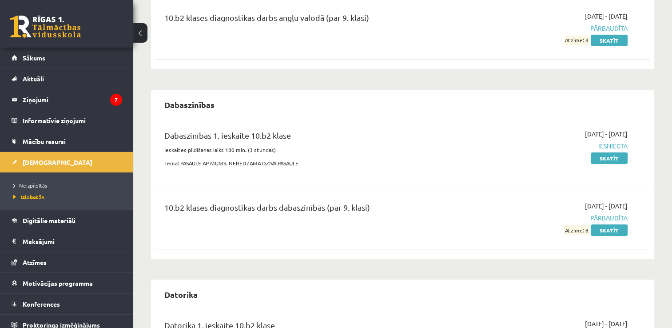
click at [231, 195] on div "10.b2 klases diagnostikas darbs dabaszinībās (par 9. klasi) [DATE] - [DATE] Pār…" at bounding box center [402, 217] width 494 height 51
click at [233, 207] on div "10.b2 klases diagnostikas darbs dabaszinībās (par 9. klasi)" at bounding box center [316, 209] width 304 height 16
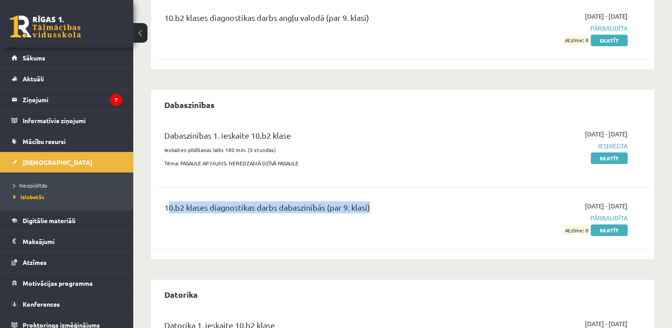
click at [233, 207] on div "10.b2 klases diagnostikas darbs dabaszinībās (par 9. klasi)" at bounding box center [316, 209] width 304 height 16
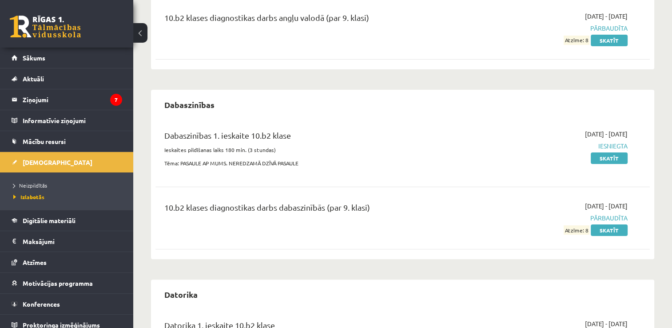
click at [233, 207] on div "10.b2 klases diagnostikas darbs dabaszinībās (par 9. klasi)" at bounding box center [316, 209] width 304 height 16
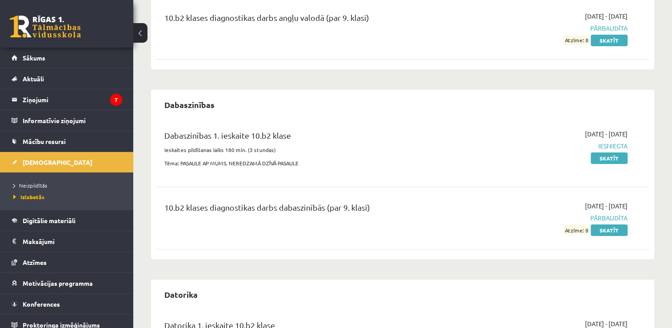
click at [233, 207] on div "10.b2 klases diagnostikas darbs dabaszinībās (par 9. klasi)" at bounding box center [316, 209] width 304 height 16
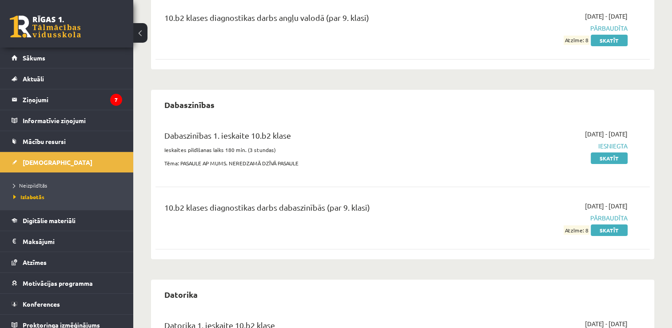
click at [233, 207] on div "10.b2 klases diagnostikas darbs dabaszinībās (par 9. klasi)" at bounding box center [316, 209] width 304 height 16
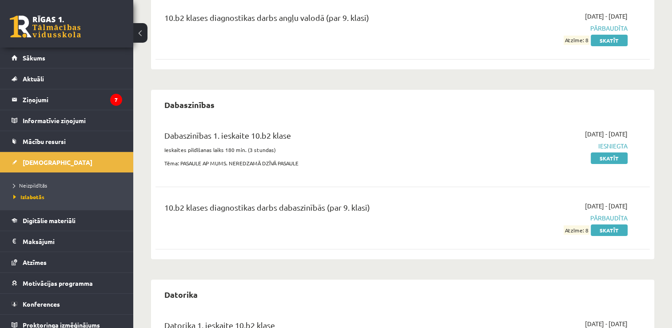
click at [233, 207] on div "10.b2 klases diagnostikas darbs dabaszinībās (par 9. klasi)" at bounding box center [316, 209] width 304 height 16
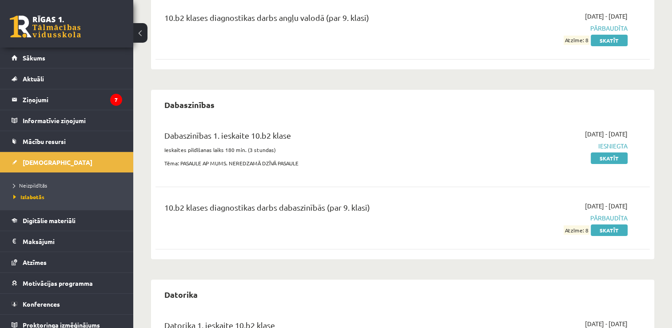
click at [233, 207] on div "10.b2 klases diagnostikas darbs dabaszinībās (par 9. klasi)" at bounding box center [316, 209] width 304 height 16
